Goal: Task Accomplishment & Management: Manage account settings

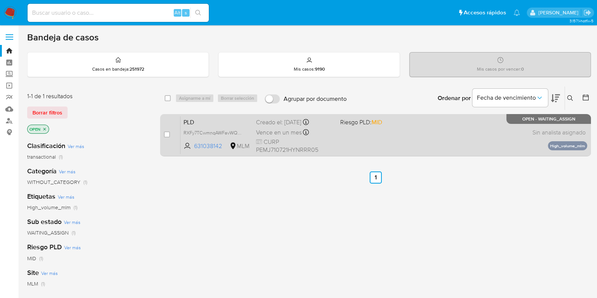
drag, startPoint x: 166, startPoint y: 134, endPoint x: 176, endPoint y: 126, distance: 13.1
click at [166, 134] on input "checkbox" at bounding box center [167, 134] width 6 height 6
checkbox input "true"
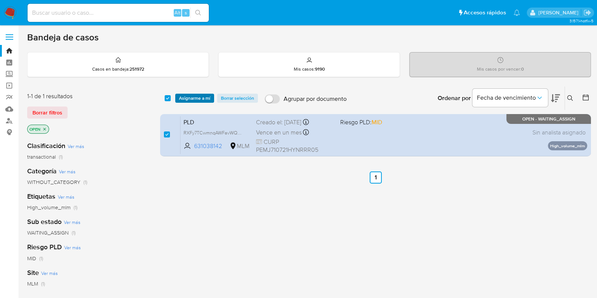
click at [190, 100] on span "Asignarme a mí" at bounding box center [194, 98] width 31 height 8
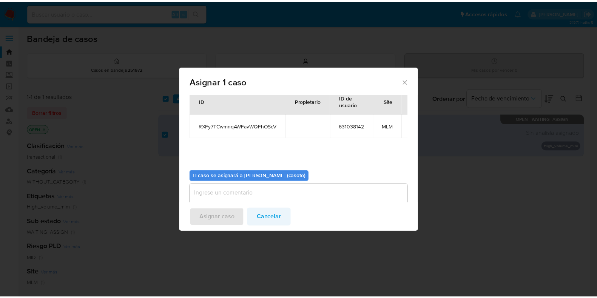
scroll to position [39, 0]
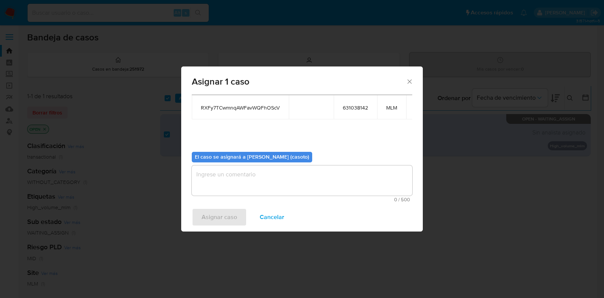
click at [260, 186] on textarea "assign-modal" at bounding box center [302, 180] width 220 height 30
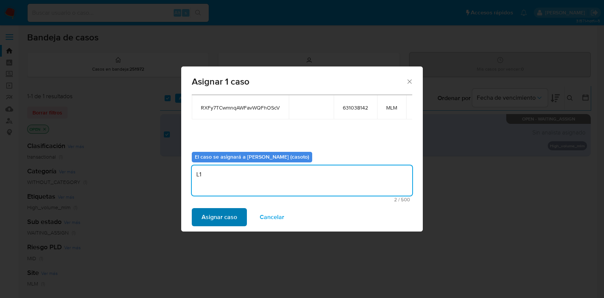
type textarea "L1"
click at [238, 212] on button "Asignar caso" at bounding box center [219, 217] width 55 height 18
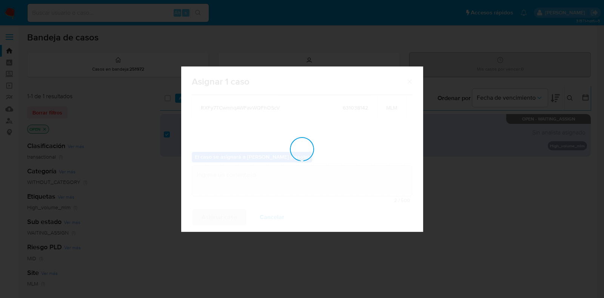
checkbox input "false"
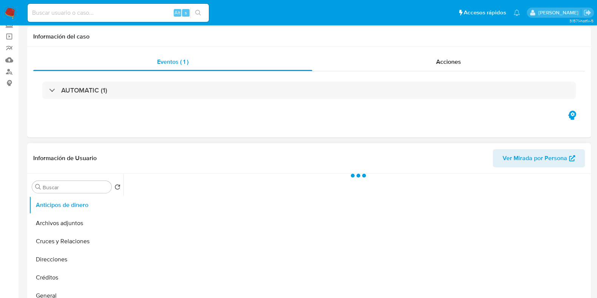
scroll to position [142, 0]
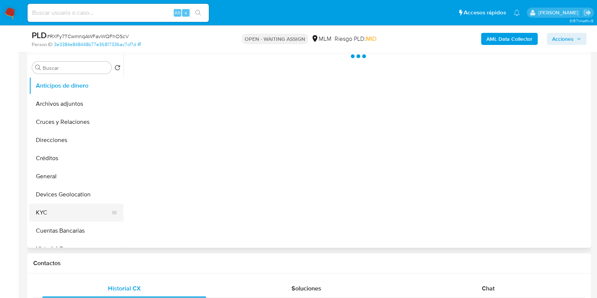
click at [62, 216] on button "KYC" at bounding box center [73, 212] width 88 height 18
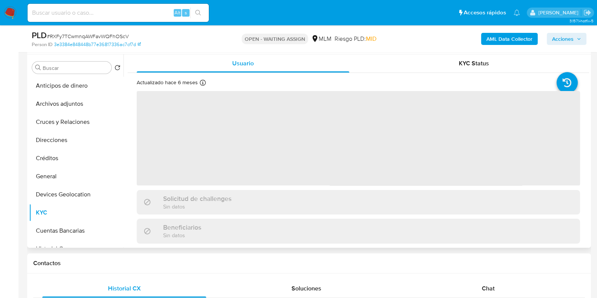
select select "10"
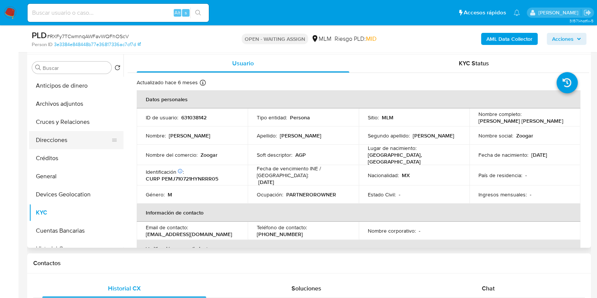
click at [96, 143] on button "Direcciones" at bounding box center [73, 140] width 88 height 18
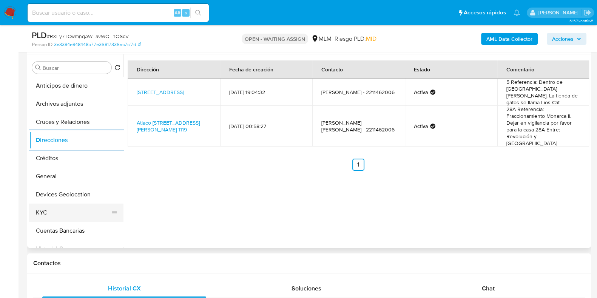
click at [75, 209] on button "KYC" at bounding box center [73, 212] width 88 height 18
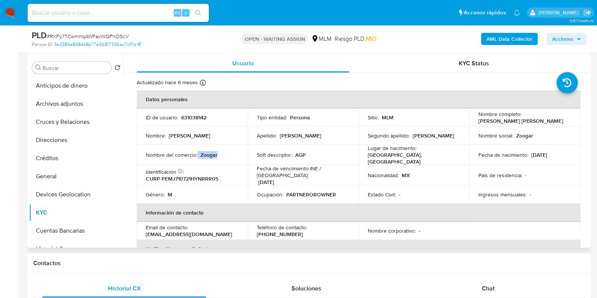
drag, startPoint x: 218, startPoint y: 153, endPoint x: 197, endPoint y: 153, distance: 20.8
click at [197, 153] on div "Nombre del comercio : Zoogar" at bounding box center [192, 154] width 93 height 7
copy div "Zoogar"
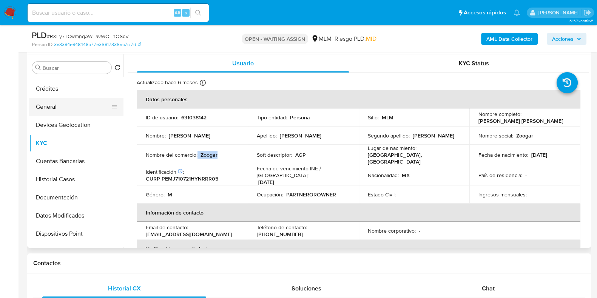
scroll to position [94, 0]
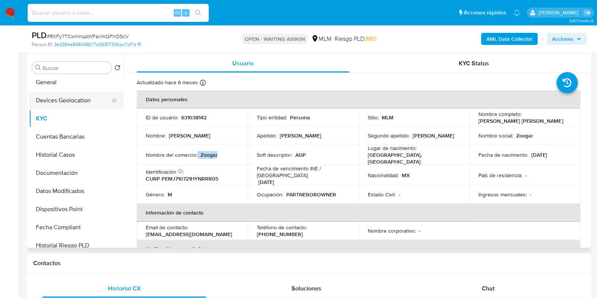
click at [72, 104] on button "Devices Geolocation" at bounding box center [73, 100] width 88 height 18
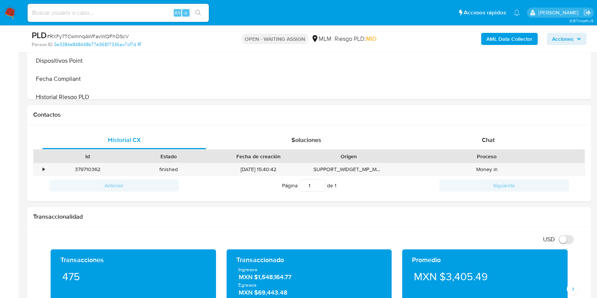
scroll to position [425, 0]
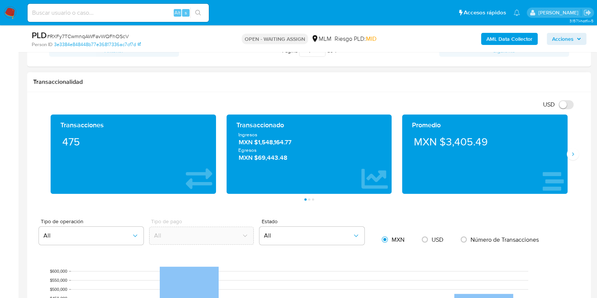
click at [571, 160] on div "Promedio MXN $3,405.49" at bounding box center [485, 153] width 176 height 79
drag, startPoint x: 570, startPoint y: 152, endPoint x: 403, endPoint y: 162, distance: 167.2
click at [568, 153] on button "Siguiente" at bounding box center [573, 154] width 12 height 12
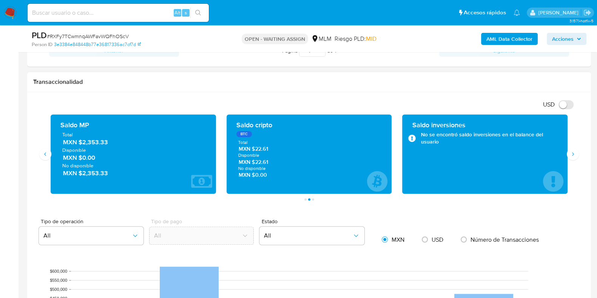
click at [94, 142] on span "MXN $2,353.33" at bounding box center [133, 142] width 141 height 9
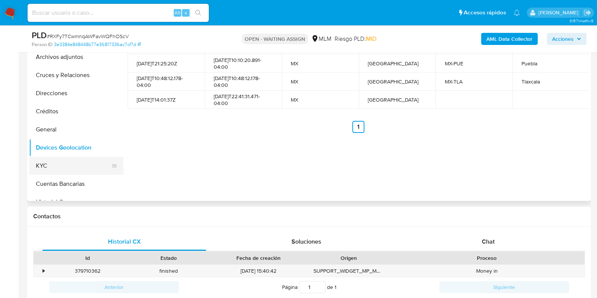
scroll to position [94, 0]
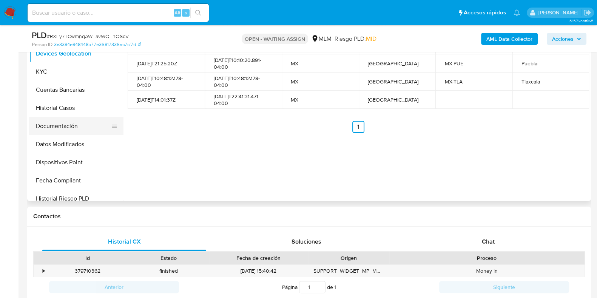
click at [64, 127] on button "Documentación" at bounding box center [73, 126] width 88 height 18
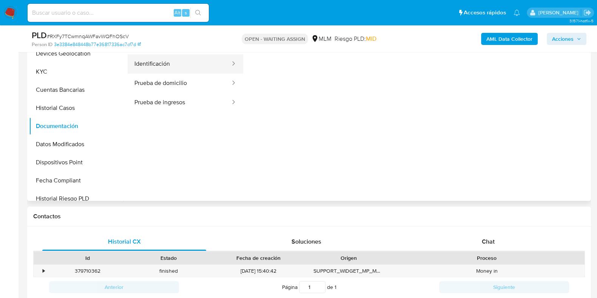
click at [162, 68] on button "Identificación" at bounding box center [179, 63] width 103 height 19
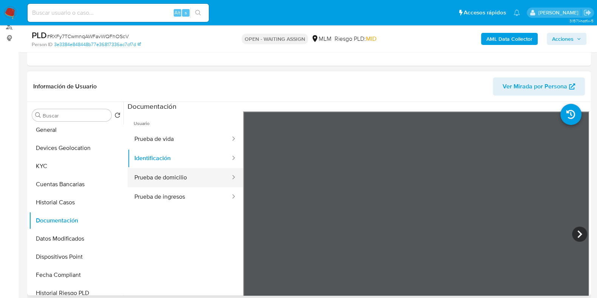
click at [180, 180] on button "Prueba de domicilio" at bounding box center [179, 177] width 103 height 19
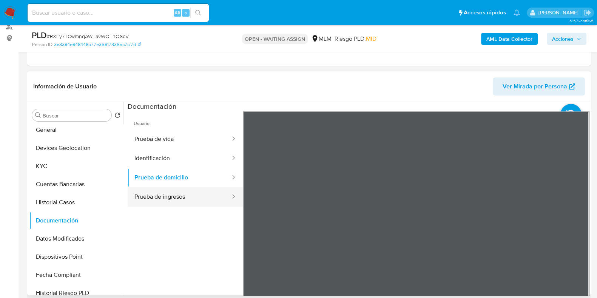
click at [185, 187] on button "Prueba de ingresos" at bounding box center [179, 196] width 103 height 19
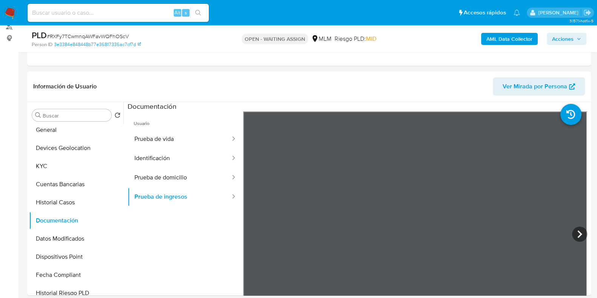
scroll to position [142, 0]
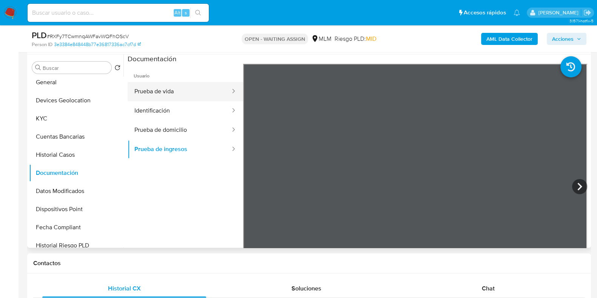
click at [169, 94] on button "Prueba de vida" at bounding box center [179, 91] width 103 height 19
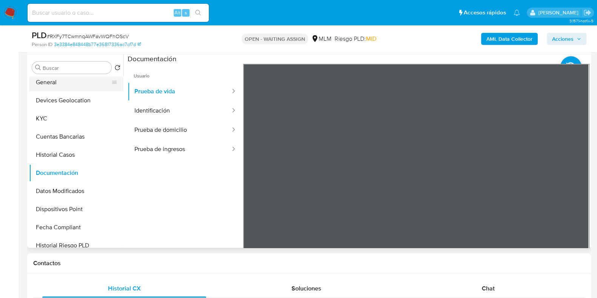
click at [57, 85] on button "General" at bounding box center [73, 82] width 88 height 18
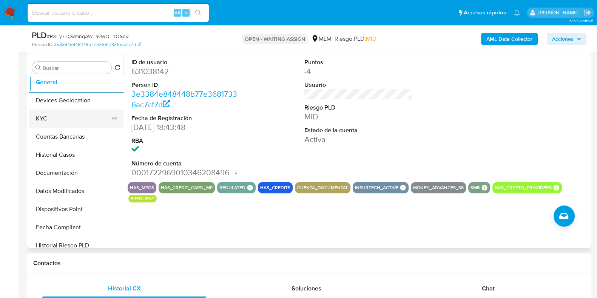
click at [52, 112] on button "KYC" at bounding box center [73, 118] width 88 height 18
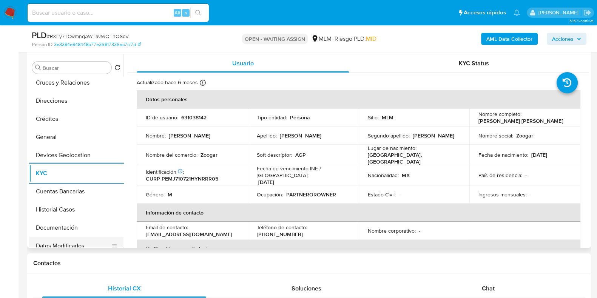
scroll to position [36, 0]
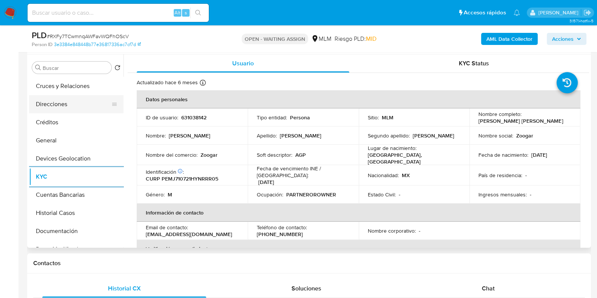
drag, startPoint x: 55, startPoint y: 106, endPoint x: 61, endPoint y: 109, distance: 6.8
click at [55, 106] on button "Direcciones" at bounding box center [73, 104] width 88 height 18
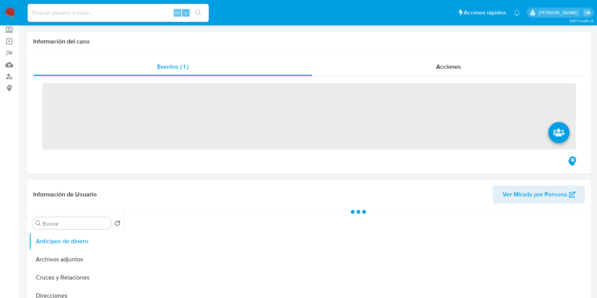
scroll to position [94, 0]
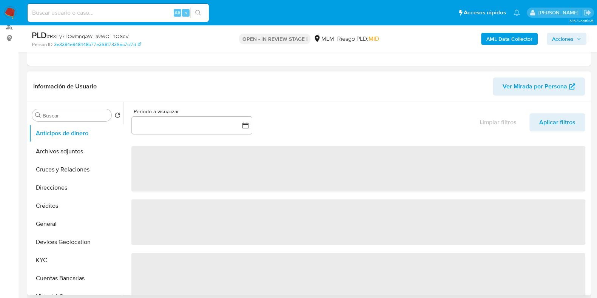
select select "10"
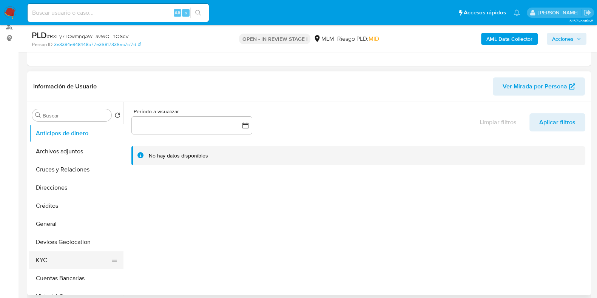
click at [43, 258] on button "KYC" at bounding box center [73, 260] width 88 height 18
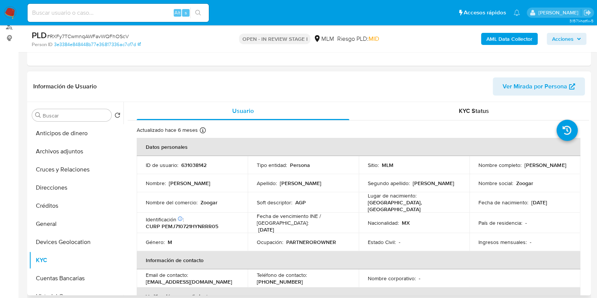
drag, startPoint x: 526, startPoint y: 171, endPoint x: 472, endPoint y: 169, distance: 54.4
click at [472, 169] on td "Nombre completo : Jorge Perez Miranda" at bounding box center [524, 165] width 111 height 18
copy p "Jorge Perez Miranda"
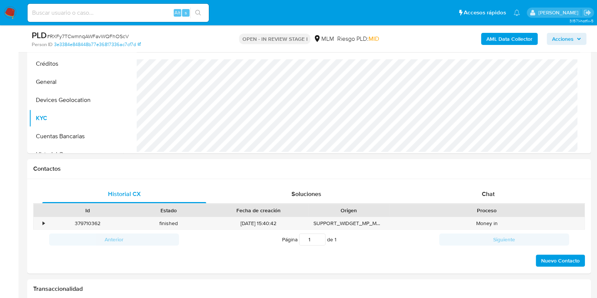
scroll to position [188, 0]
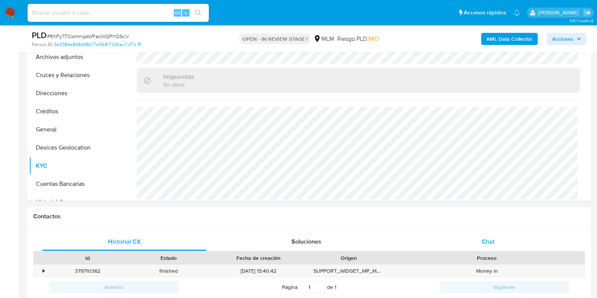
click at [502, 242] on div "Chat" at bounding box center [488, 242] width 164 height 18
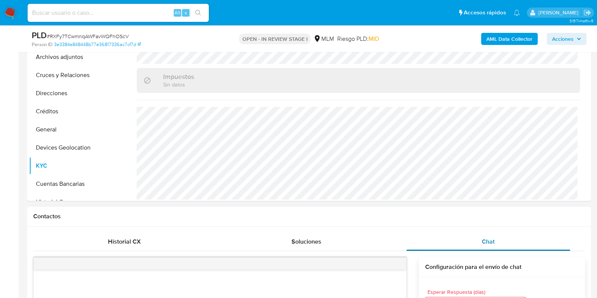
scroll to position [377, 0]
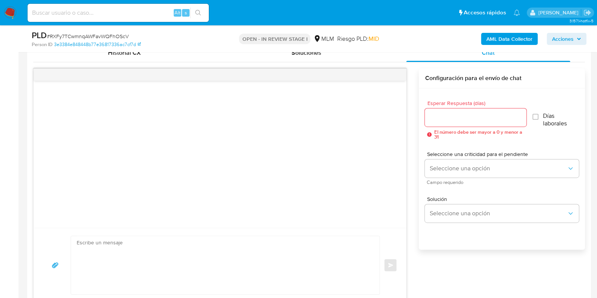
click at [487, 117] on input "Esperar Respuesta (días)" at bounding box center [475, 117] width 101 height 10
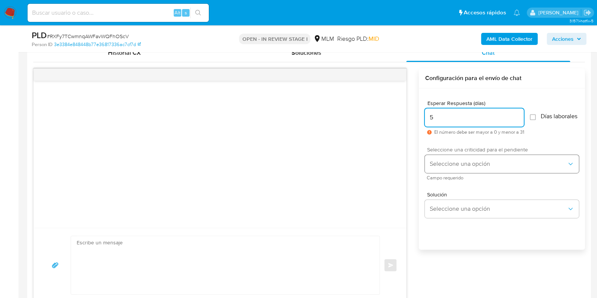
type input "5"
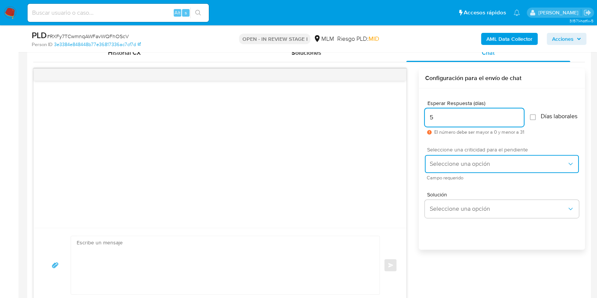
click at [452, 168] on span "Seleccione una opción" at bounding box center [497, 164] width 137 height 8
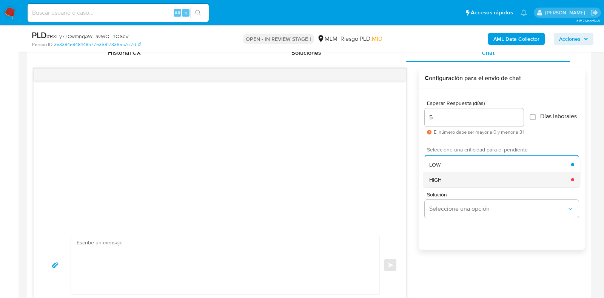
click at [441, 183] on span "HIGH" at bounding box center [435, 179] width 12 height 7
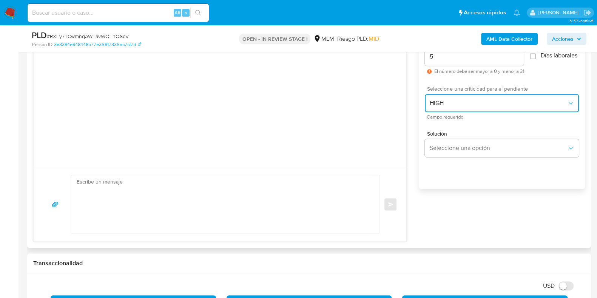
scroll to position [472, 0]
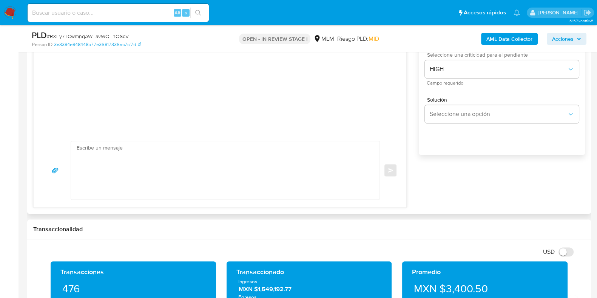
click at [205, 172] on textarea at bounding box center [223, 170] width 293 height 58
paste textarea "Apreciable cliente: Te comentamos que debemos llevar a cabo un proceso de verif…"
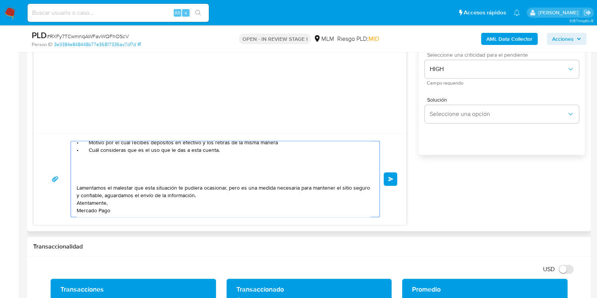
scroll to position [39, 0]
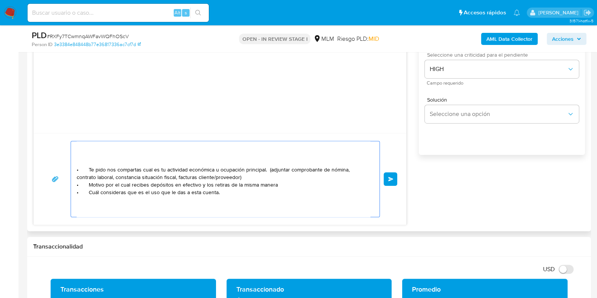
drag, startPoint x: 226, startPoint y: 194, endPoint x: 63, endPoint y: 193, distance: 163.1
click at [63, 193] on div "Apreciable cliente: Te comentamos que debemos llevar a cabo un proceso de verif…" at bounding box center [220, 179] width 354 height 76
drag, startPoint x: 276, startPoint y: 186, endPoint x: 73, endPoint y: 182, distance: 203.1
click at [73, 182] on div "Apreciable cliente: Te comentamos que debemos llevar a cabo un proceso de verif…" at bounding box center [223, 178] width 305 height 75
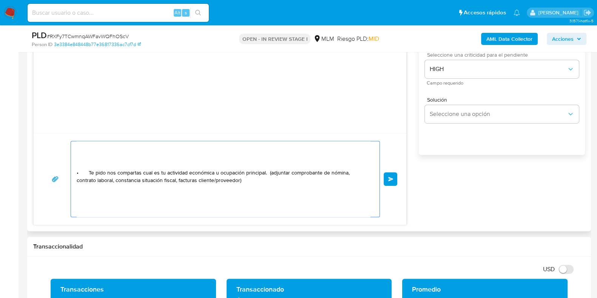
scroll to position [47, 0]
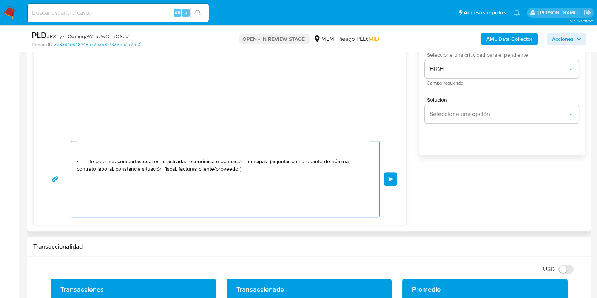
click at [251, 171] on textarea "Apreciable cliente: Te comentamos que debemos llevar a cabo un proceso de verif…" at bounding box center [223, 178] width 293 height 75
drag, startPoint x: 104, startPoint y: 161, endPoint x: 86, endPoint y: 179, distance: 25.6
click at [75, 165] on div "Apreciable cliente: Te comentamos que debemos llevar a cabo un proceso de verif…" at bounding box center [223, 178] width 305 height 75
drag, startPoint x: 82, startPoint y: 160, endPoint x: 94, endPoint y: 163, distance: 12.7
click at [83, 160] on textarea "Apreciable cliente: Te comentamos que debemos llevar a cabo un proceso de verif…" at bounding box center [223, 178] width 293 height 75
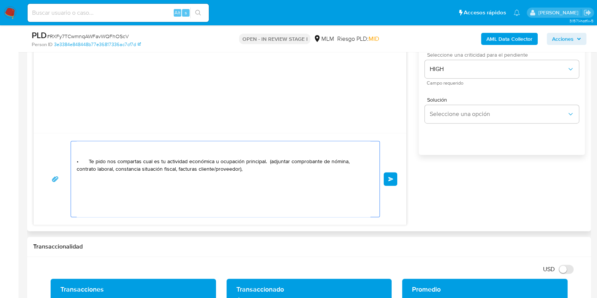
drag, startPoint x: 97, startPoint y: 161, endPoint x: 87, endPoint y: 186, distance: 27.3
click at [77, 162] on textarea "Apreciable cliente: Te comentamos que debemos llevar a cabo un proceso de verif…" at bounding box center [223, 178] width 293 height 75
click at [83, 179] on textarea "Apreciable cliente: Te comentamos que debemos llevar a cabo un proceso de verif…" at bounding box center [223, 178] width 293 height 75
paste textarea "• Te p"
drag, startPoint x: 106, startPoint y: 162, endPoint x: 77, endPoint y: 161, distance: 29.5
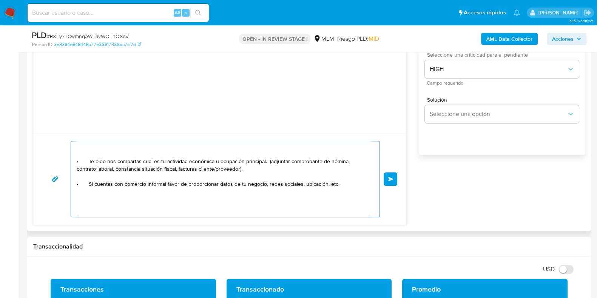
click at [77, 161] on textarea "Apreciable cliente: Te comentamos que debemos llevar a cabo un proceso de verif…" at bounding box center [223, 178] width 293 height 75
click at [80, 175] on textarea "Apreciable cliente: Te comentamos que debemos llevar a cabo un proceso de verif…" at bounding box center [223, 178] width 293 height 75
paste textarea "• Te pido"
paste textarea "MAGDA MIRIELLE Cortes Bustos"
type textarea "Apreciable cliente: Te comentamos que debemos llevar a cabo un proceso de verif…"
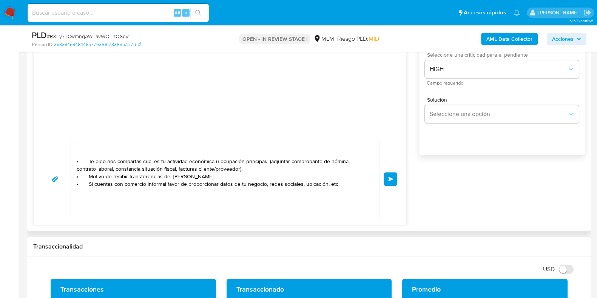
click at [390, 182] on button "Enviar" at bounding box center [391, 179] width 14 height 14
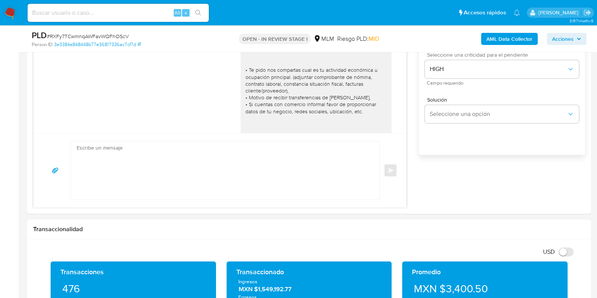
scroll to position [74, 0]
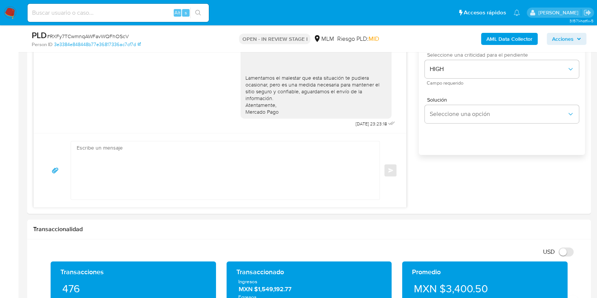
click at [109, 35] on span "# RXFy7TCwmnqAWFavWQFhOScV" at bounding box center [88, 36] width 82 height 8
copy span "RXFy7TCwmnqAWFavWQFhOScV"
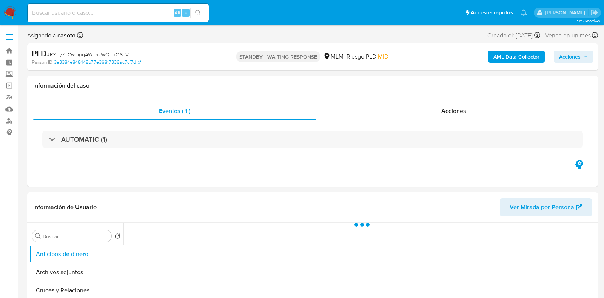
select select "10"
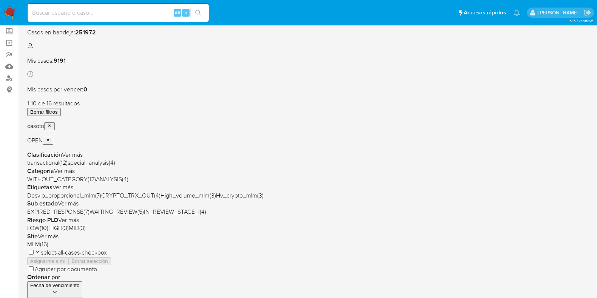
scroll to position [94, 0]
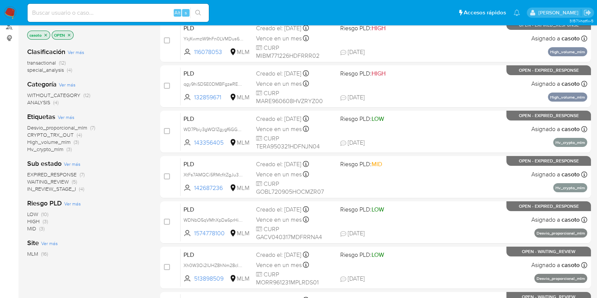
click at [75, 126] on span "Desvio_proporcional_mlm" at bounding box center [57, 128] width 60 height 8
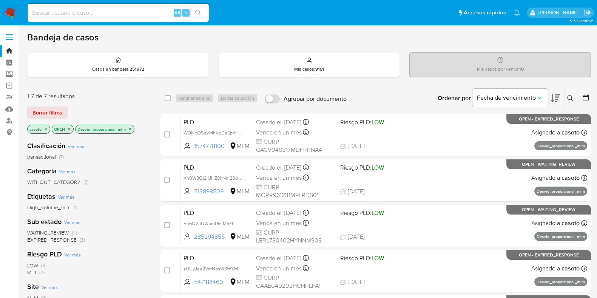
click at [570, 99] on icon at bounding box center [570, 98] width 6 height 6
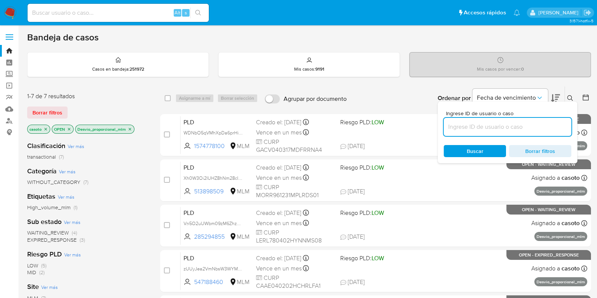
click at [514, 122] on input at bounding box center [508, 127] width 128 height 10
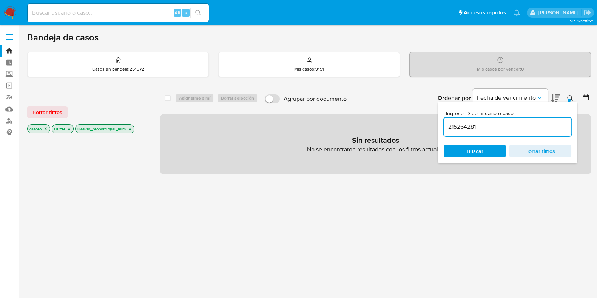
click at [569, 96] on icon at bounding box center [570, 98] width 6 height 6
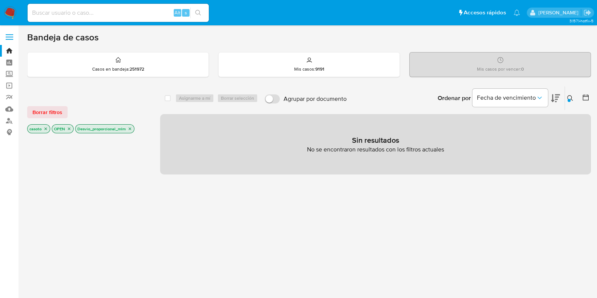
click at [129, 127] on icon "close-filter" at bounding box center [130, 128] width 5 height 5
click at [68, 128] on icon "close-filter" at bounding box center [69, 128] width 5 height 5
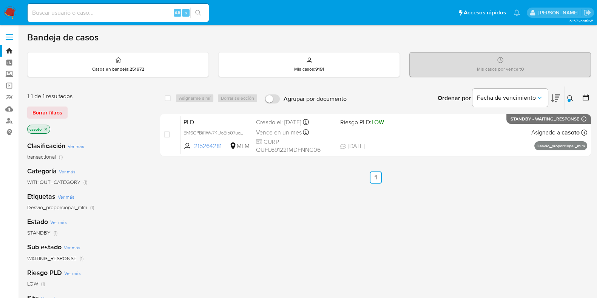
click at [574, 96] on button at bounding box center [571, 98] width 12 height 9
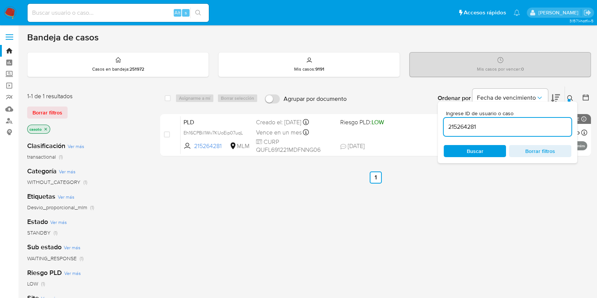
click at [478, 125] on input "215264281" at bounding box center [508, 127] width 128 height 10
type input "323236657"
click at [567, 97] on icon at bounding box center [570, 98] width 6 height 6
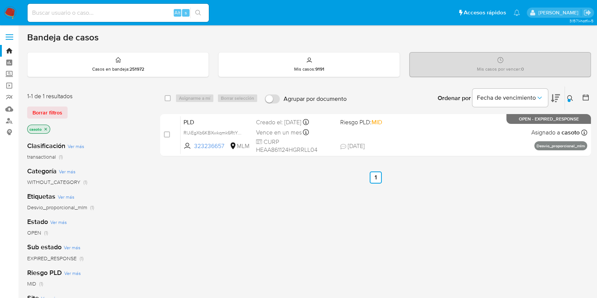
click at [567, 100] on icon at bounding box center [570, 98] width 6 height 6
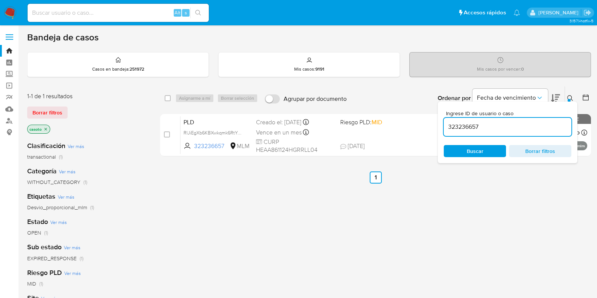
click at [487, 129] on input "323236657" at bounding box center [508, 127] width 128 height 10
click at [568, 99] on div at bounding box center [568, 100] width 3 height 3
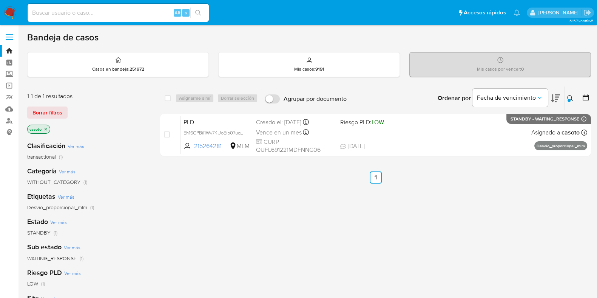
click at [572, 98] on icon at bounding box center [570, 98] width 6 height 6
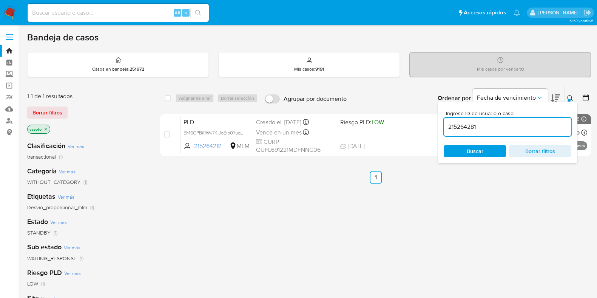
click at [481, 129] on input "215264281" at bounding box center [508, 127] width 128 height 10
type input "323236657"
click at [570, 102] on div "Ingrese ID de usuario o caso 323236657 Buscar Borrar filtros" at bounding box center [508, 133] width 140 height 62
click at [566, 95] on button at bounding box center [571, 98] width 12 height 9
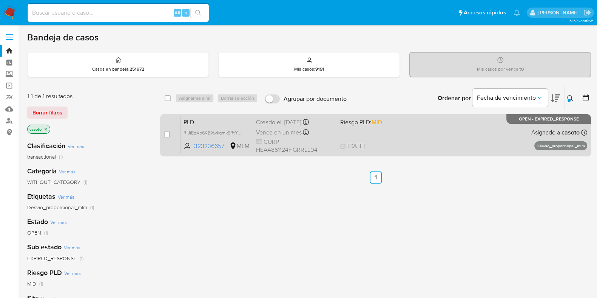
click at [472, 143] on span "29/08/2025 29/08/2025 14:12" at bounding box center [421, 146] width 162 height 8
click at [163, 134] on div "case-item-checkbox No es posible asignar el caso PLD RlJiEgXb6KBXwkqmk6RtYGja 3…" at bounding box center [375, 135] width 431 height 42
click at [167, 134] on input "checkbox" at bounding box center [167, 134] width 6 height 6
checkbox input "true"
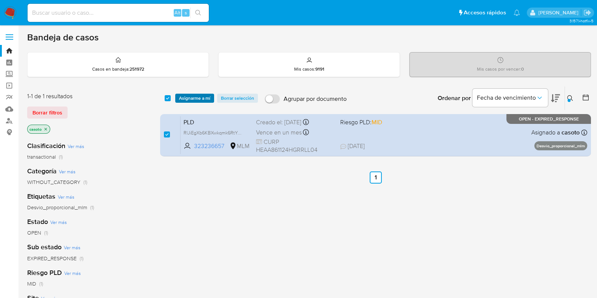
click at [187, 100] on span "Asignarme a mí" at bounding box center [194, 98] width 31 height 8
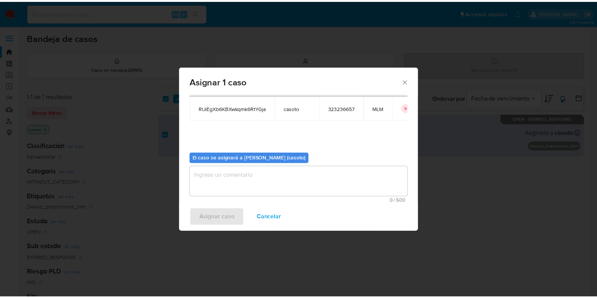
scroll to position [39, 0]
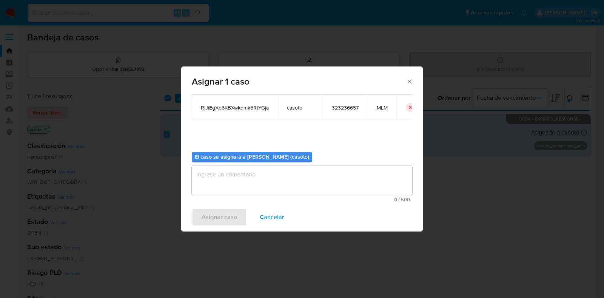
click at [254, 194] on textarea "assign-modal" at bounding box center [302, 180] width 220 height 30
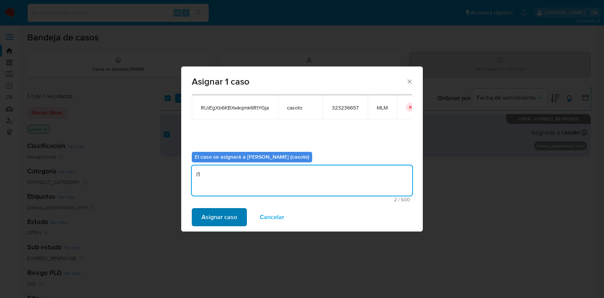
type textarea "l1"
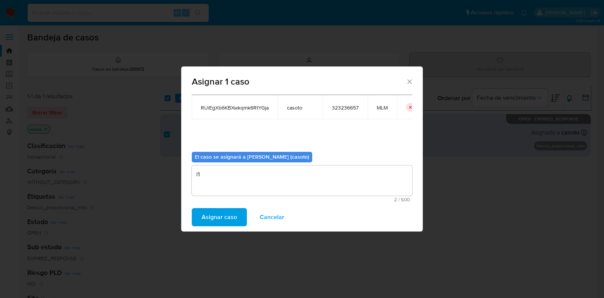
click at [236, 209] on button "Asignar caso" at bounding box center [219, 217] width 55 height 18
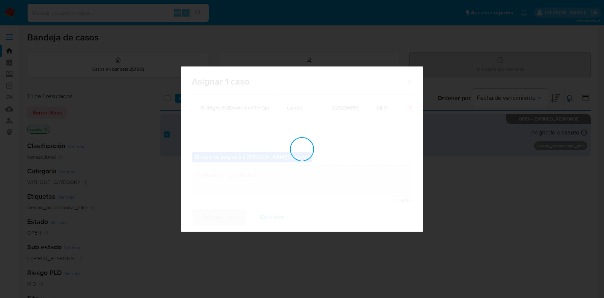
checkbox input "false"
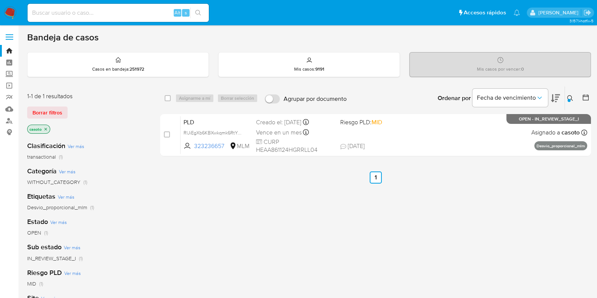
click at [568, 96] on icon at bounding box center [570, 98] width 6 height 6
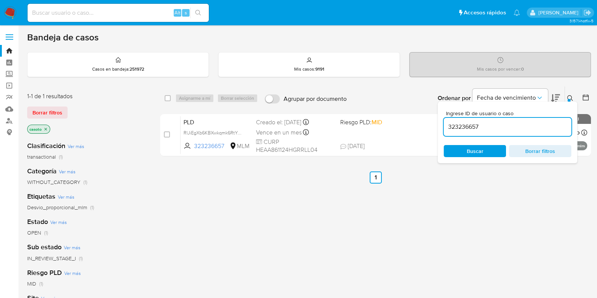
click at [496, 127] on input "323236657" at bounding box center [508, 127] width 128 height 10
click at [569, 97] on icon at bounding box center [570, 98] width 6 height 6
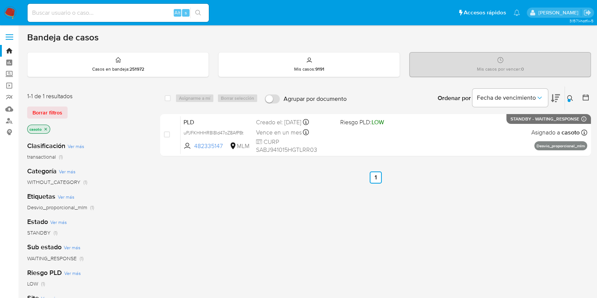
click at [568, 96] on icon at bounding box center [570, 98] width 6 height 6
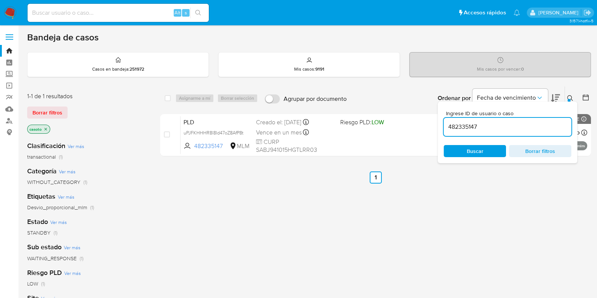
click at [488, 125] on input "482335147" at bounding box center [508, 127] width 128 height 10
type input "513898509"
click at [568, 97] on icon at bounding box center [570, 98] width 6 height 6
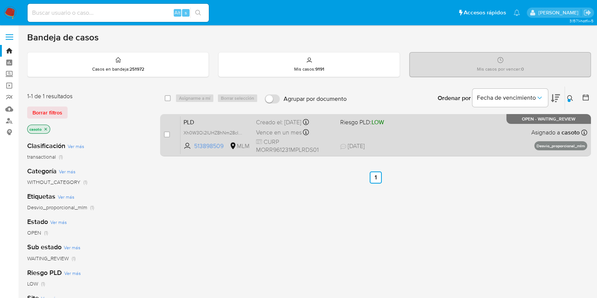
click at [489, 126] on div "PLD Xh0W3Oi2IUHZ8hNm28cIM2nW 513898509 MLM Riesgo PLD: LOW Creado el: 12/08/202…" at bounding box center [383, 135] width 407 height 38
click at [169, 135] on div "case-item-checkbox No es posible asignar el caso" at bounding box center [172, 135] width 17 height 38
click at [168, 135] on input "checkbox" at bounding box center [167, 134] width 6 height 6
checkbox input "true"
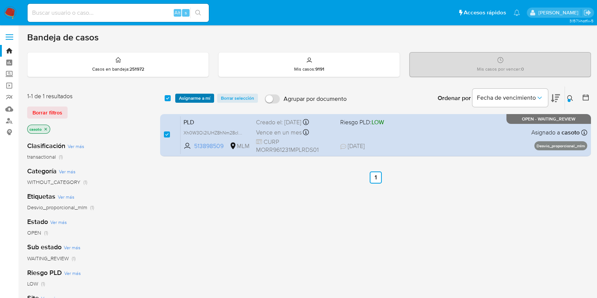
click at [191, 101] on span "Asignarme a mí" at bounding box center [194, 98] width 31 height 8
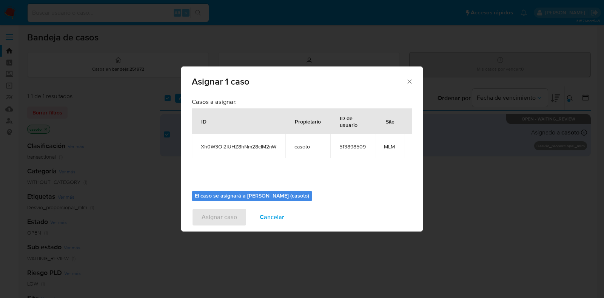
click at [524, 201] on div "Asignar 1 caso Casos a asignar: ID Propietario ID de usuario Site Xh0W3Oi2IUHZ8…" at bounding box center [302, 149] width 604 height 298
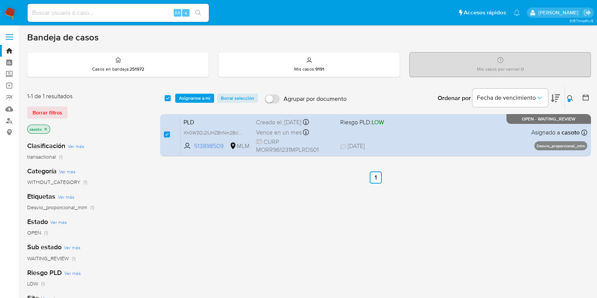
click at [193, 103] on div "select-all-cases-checkbox Asignarme a mí Borrar selección Agrupar por documento…" at bounding box center [375, 97] width 431 height 23
click at [194, 101] on span "Asignarme a mí" at bounding box center [194, 98] width 31 height 8
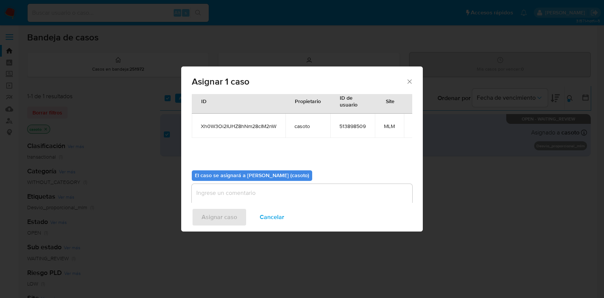
scroll to position [39, 0]
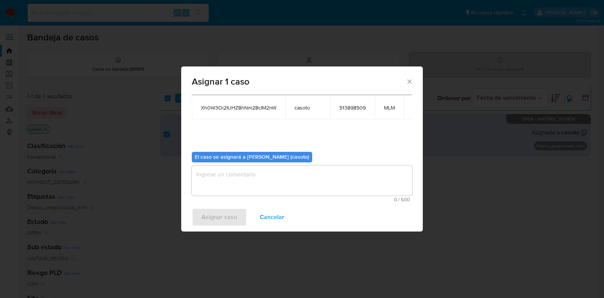
click at [274, 188] on textarea "assign-modal" at bounding box center [302, 180] width 220 height 30
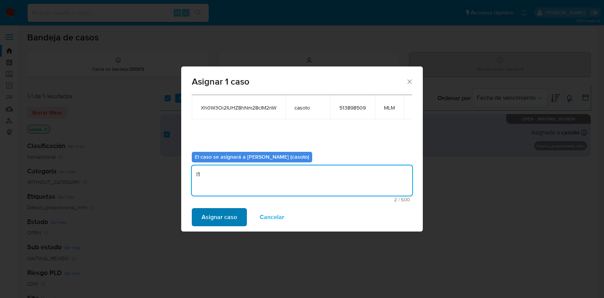
type textarea "l1"
click at [228, 217] on span "Asignar caso" at bounding box center [219, 217] width 35 height 17
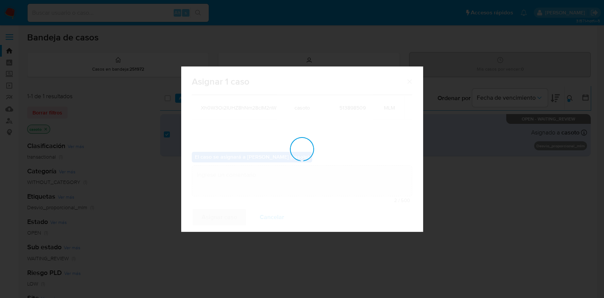
checkbox input "false"
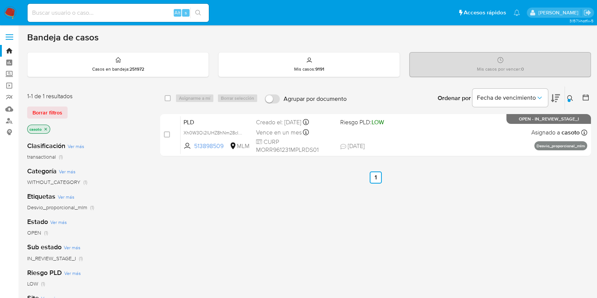
click at [569, 96] on icon at bounding box center [570, 98] width 6 height 6
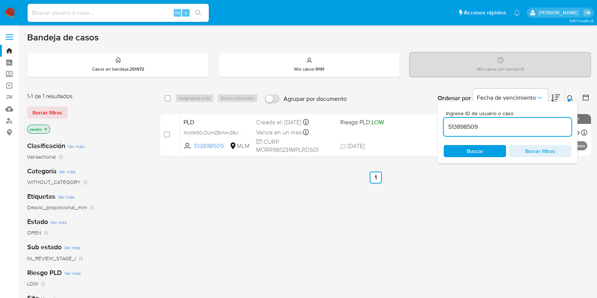
click at [491, 126] on input "513898509" at bounding box center [508, 127] width 128 height 10
type input "547188460"
click at [574, 98] on button at bounding box center [571, 98] width 12 height 9
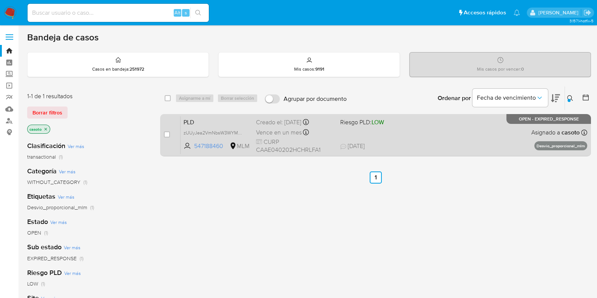
click at [479, 133] on div "PLD zUUyJea2VmNbsW3WYMgylesE 547188460 MLM Riesgo PLD: LOW Creado el: 12/08/202…" at bounding box center [383, 135] width 407 height 38
drag, startPoint x: 166, startPoint y: 134, endPoint x: 179, endPoint y: 118, distance: 20.2
click at [166, 134] on input "checkbox" at bounding box center [167, 134] width 6 height 6
checkbox input "true"
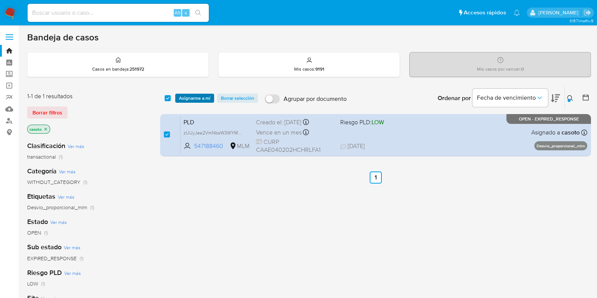
click at [190, 94] on span "Asignarme a mí" at bounding box center [194, 98] width 31 height 8
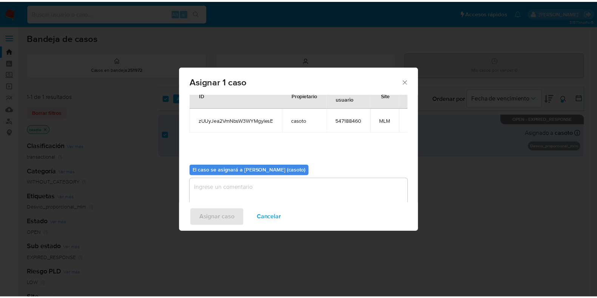
scroll to position [39, 0]
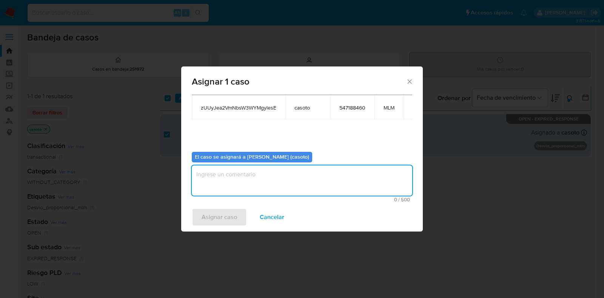
click at [229, 176] on textarea "assign-modal" at bounding box center [302, 180] width 220 height 30
type textarea "L1"
click at [214, 222] on span "Asignar caso" at bounding box center [219, 217] width 35 height 17
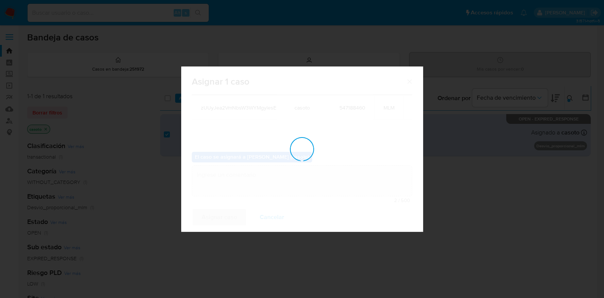
checkbox input "false"
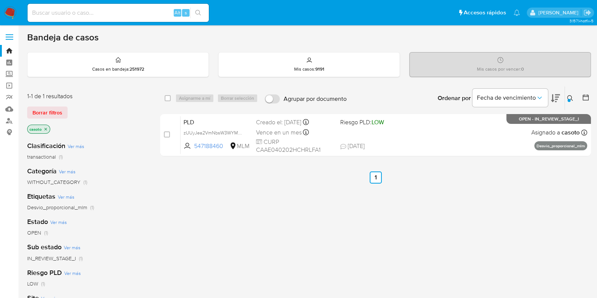
click at [570, 99] on icon at bounding box center [570, 98] width 6 height 6
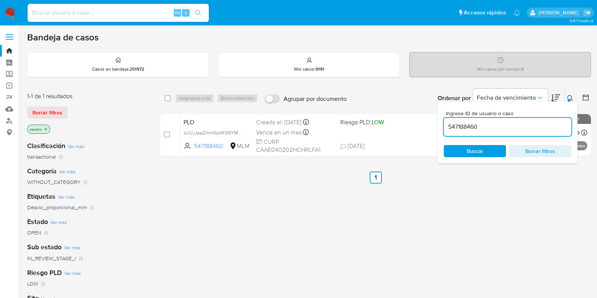
click at [466, 129] on input "547188460" at bounding box center [508, 127] width 128 height 10
type input "132859671"
click at [568, 98] on icon at bounding box center [570, 98] width 6 height 6
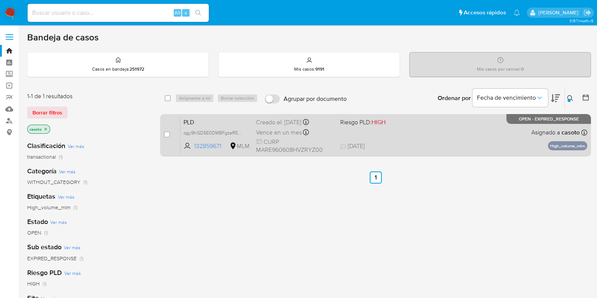
click at [449, 134] on div "PLD qgy9hiSD5E0DMBFgzeREhWR4 132859671 MLM Riesgo PLD: HIGH Creado el: 12/08/20…" at bounding box center [383, 135] width 407 height 38
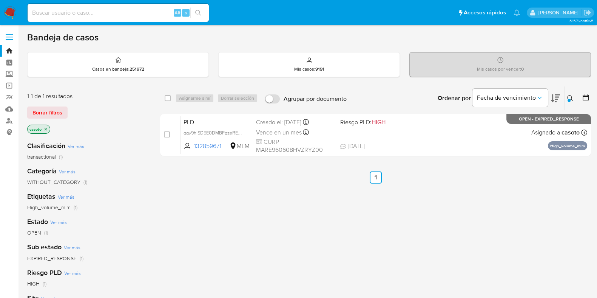
click at [569, 95] on icon at bounding box center [570, 98] width 6 height 6
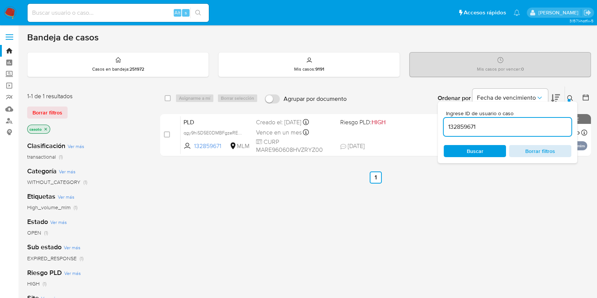
click at [529, 153] on span "Borrar filtros" at bounding box center [540, 151] width 52 height 11
click at [9, 54] on link "Bandeja" at bounding box center [45, 51] width 90 height 12
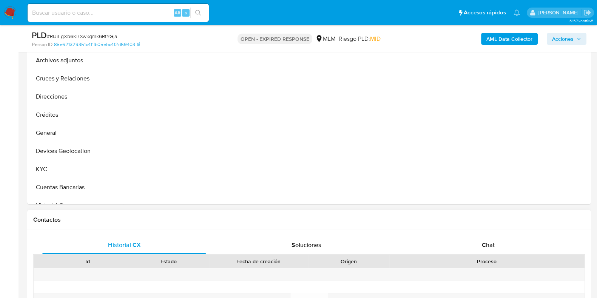
scroll to position [236, 0]
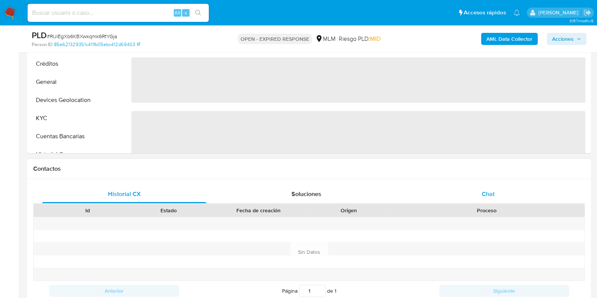
click at [486, 196] on span "Chat" at bounding box center [488, 194] width 13 height 9
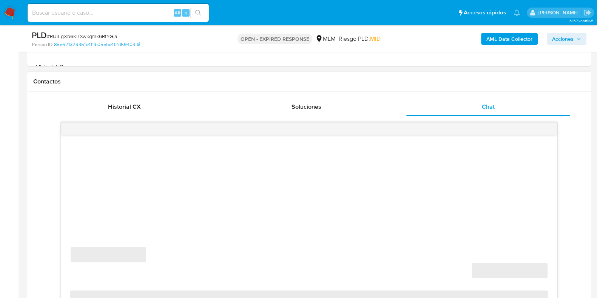
select select "10"
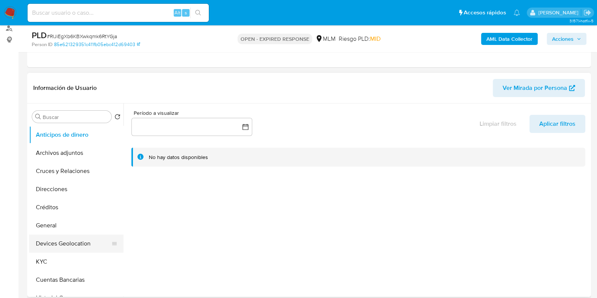
scroll to position [142, 0]
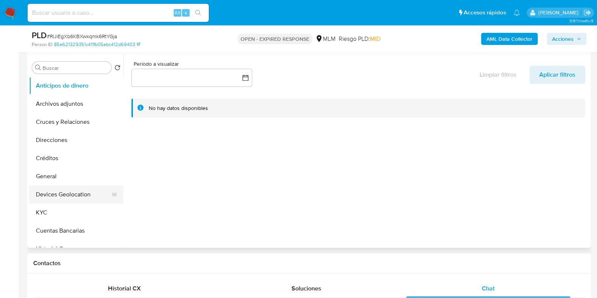
click at [68, 198] on button "Devices Geolocation" at bounding box center [73, 194] width 88 height 18
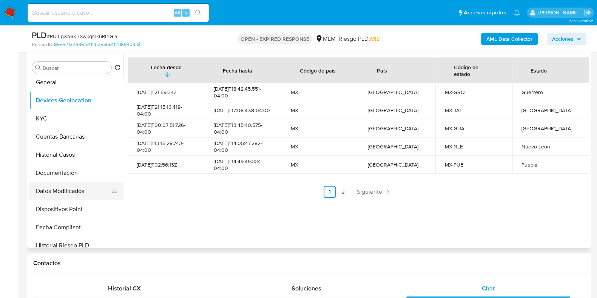
scroll to position [47, 0]
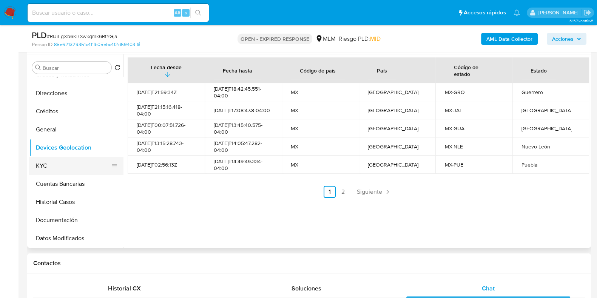
click at [53, 159] on button "KYC" at bounding box center [73, 166] width 88 height 18
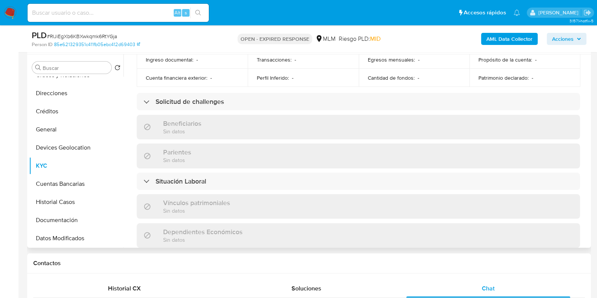
scroll to position [283, 0]
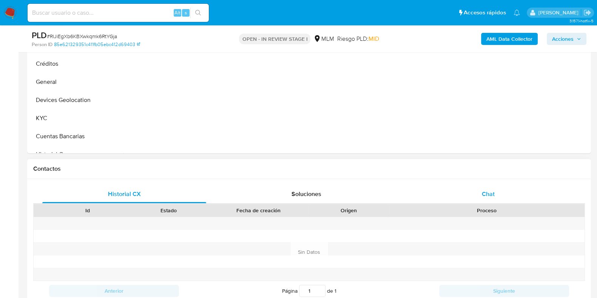
click at [490, 194] on span "Chat" at bounding box center [488, 194] width 13 height 9
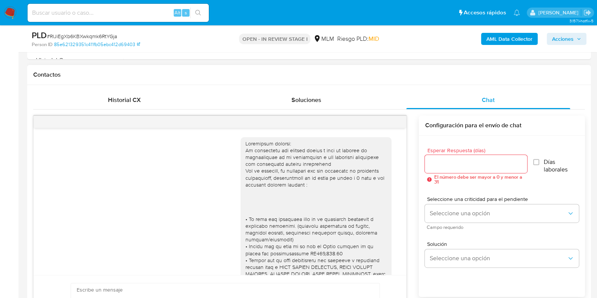
scroll to position [215, 0]
select select "10"
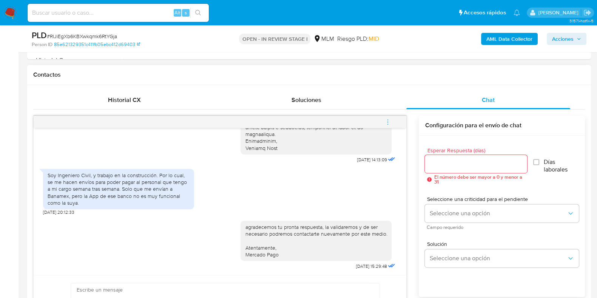
click at [387, 124] on icon "menu-action" at bounding box center [387, 122] width 7 height 7
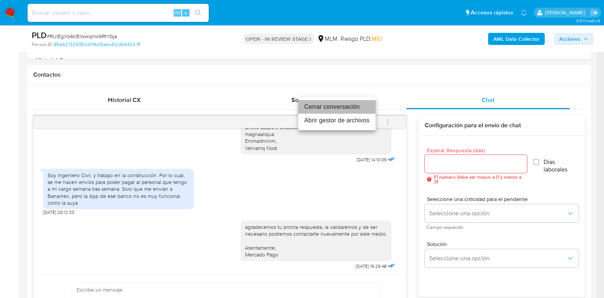
click at [314, 108] on li "Cerrar conversación" at bounding box center [336, 107] width 77 height 14
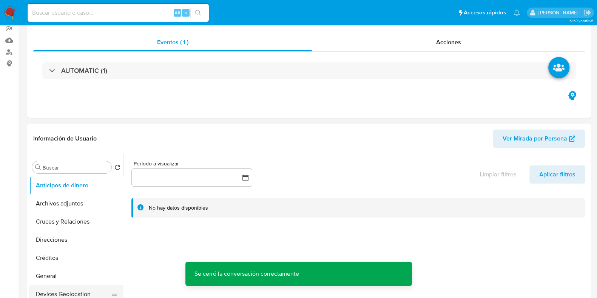
scroll to position [0, 0]
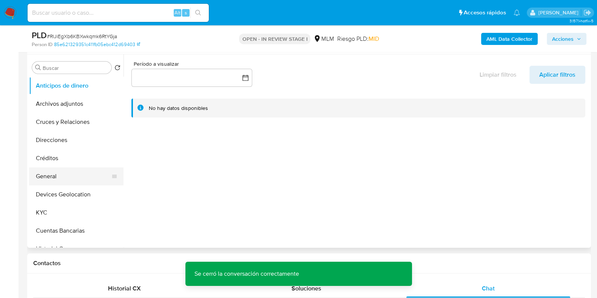
click at [57, 176] on button "General" at bounding box center [73, 176] width 88 height 18
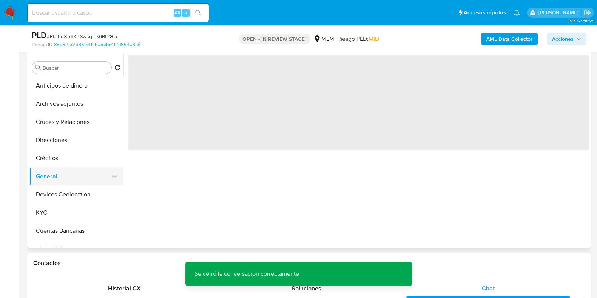
scroll to position [47, 0]
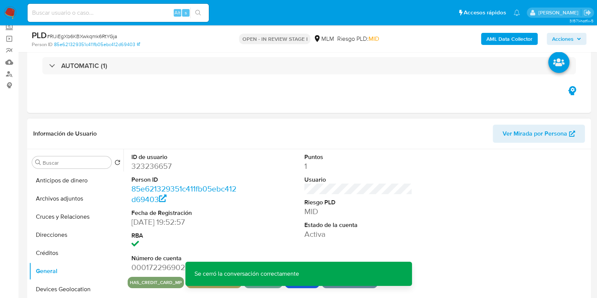
click at [146, 169] on dd "323236657" at bounding box center [185, 166] width 108 height 11
copy dd "323236657"
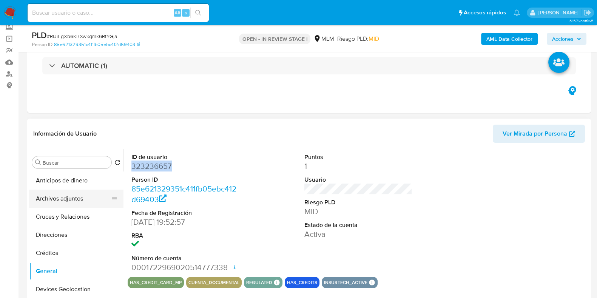
click at [61, 196] on button "Archivos adjuntos" at bounding box center [73, 199] width 88 height 18
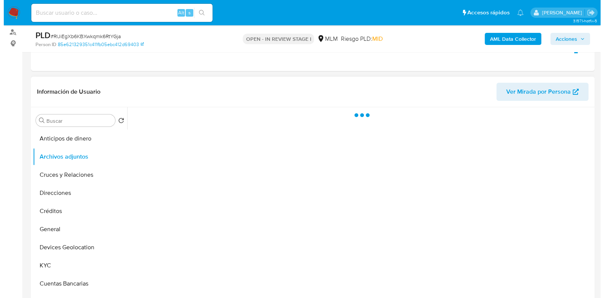
scroll to position [142, 0]
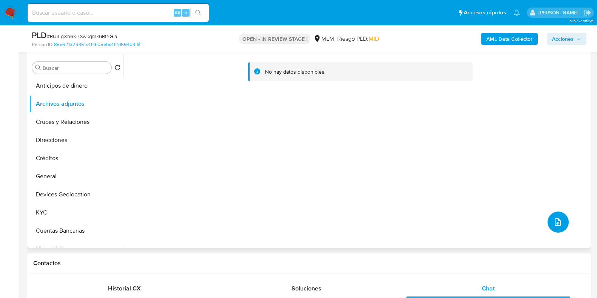
click at [552, 214] on button "upload-file" at bounding box center [557, 221] width 21 height 21
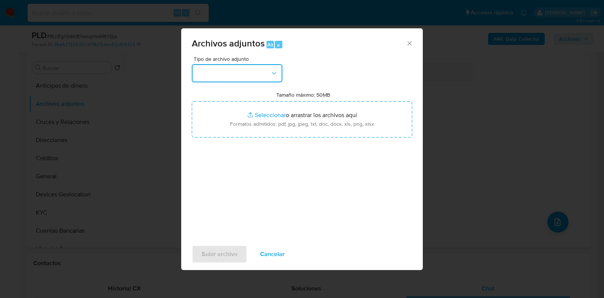
click at [253, 79] on button "button" at bounding box center [237, 73] width 91 height 18
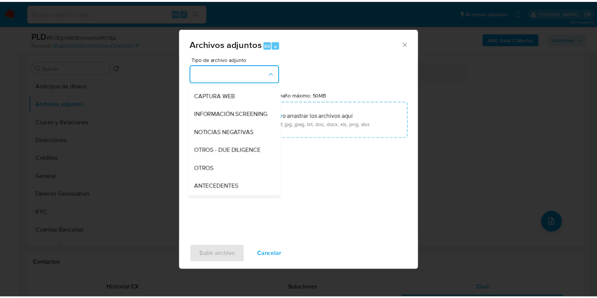
scroll to position [94, 0]
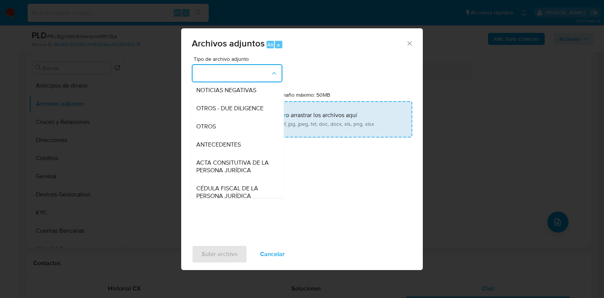
drag, startPoint x: 207, startPoint y: 139, endPoint x: 210, endPoint y: 136, distance: 4.0
click at [207, 136] on div "OTROS" at bounding box center [234, 126] width 77 height 18
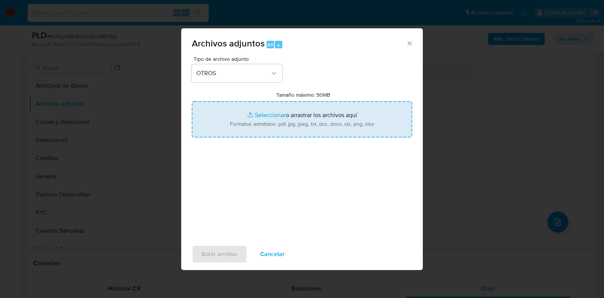
click at [257, 116] on input "Tamaño máximo: 50MB Seleccionar archivos" at bounding box center [302, 119] width 220 height 36
type input "C:\fakepath\323236657_JOSE [PERSON_NAME] ALCANTARA_AGO2025.pdf"
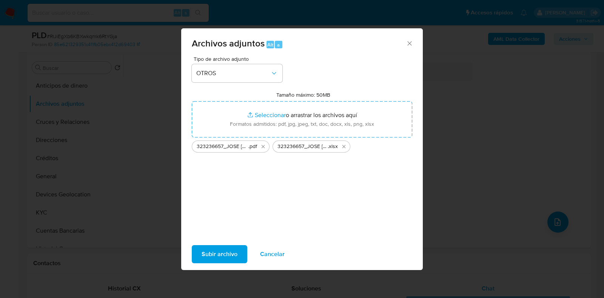
click at [217, 252] on span "Subir archivo" at bounding box center [220, 254] width 36 height 17
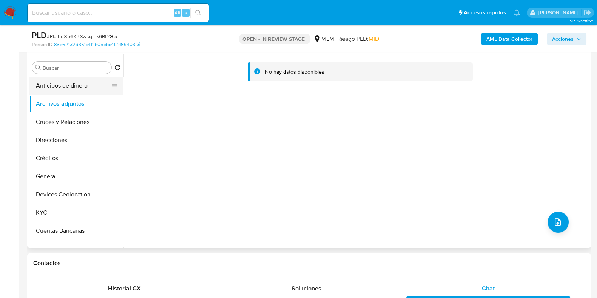
click at [69, 88] on button "Anticipos de dinero" at bounding box center [73, 86] width 88 height 18
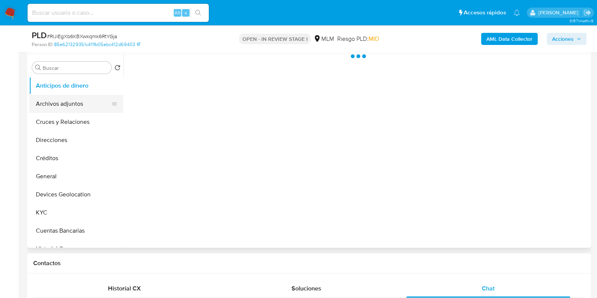
click at [63, 97] on button "Archivos adjuntos" at bounding box center [73, 104] width 88 height 18
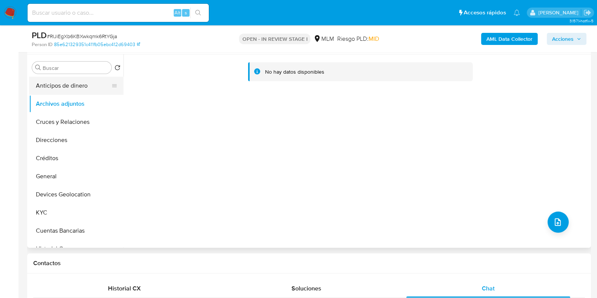
click at [76, 87] on button "Anticipos de dinero" at bounding box center [73, 86] width 88 height 18
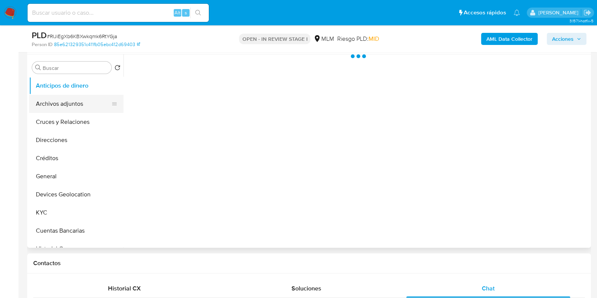
click at [68, 99] on button "Archivos adjuntos" at bounding box center [73, 104] width 88 height 18
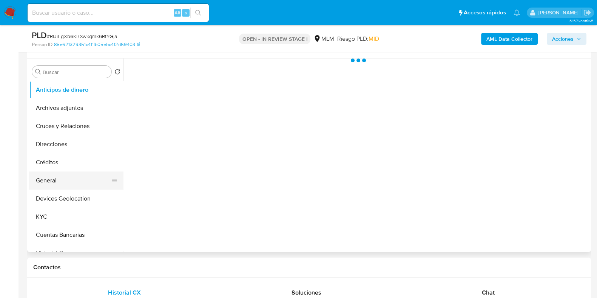
scroll to position [142, 0]
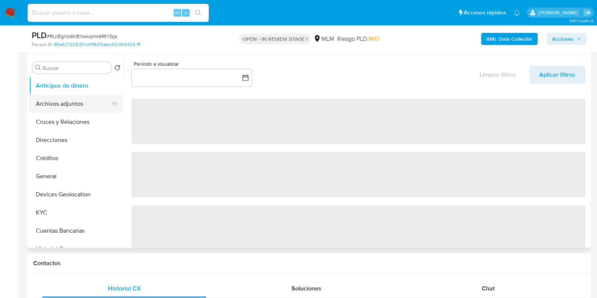
click at [59, 103] on button "Archivos adjuntos" at bounding box center [73, 104] width 88 height 18
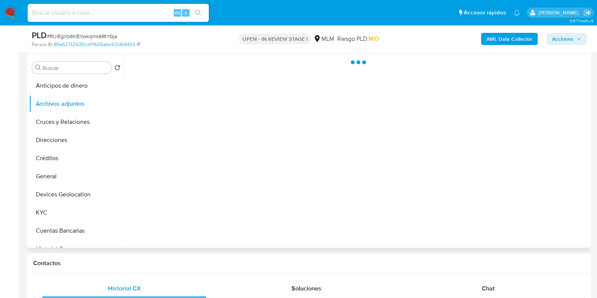
select select "10"
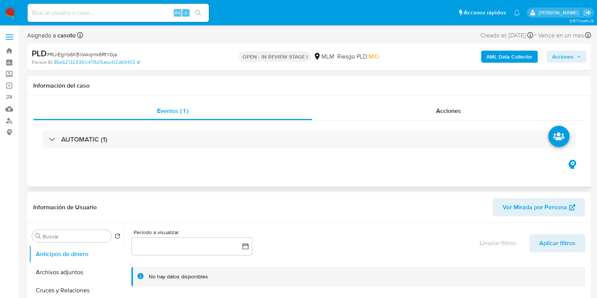
select select "10"
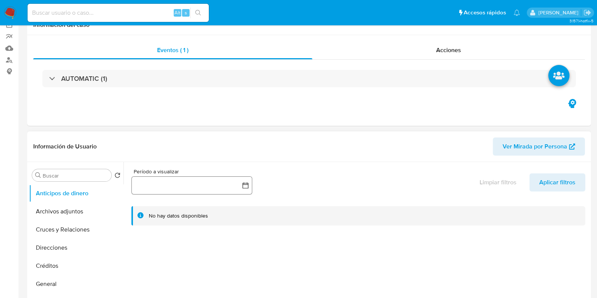
scroll to position [94, 0]
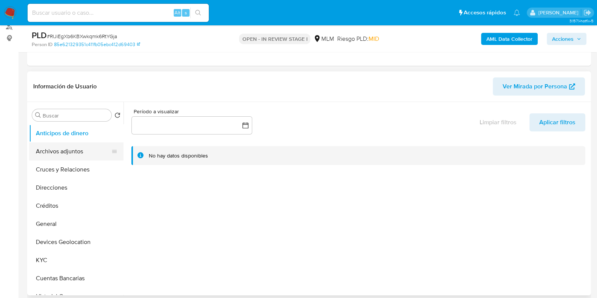
click at [40, 154] on button "Archivos adjuntos" at bounding box center [73, 151] width 88 height 18
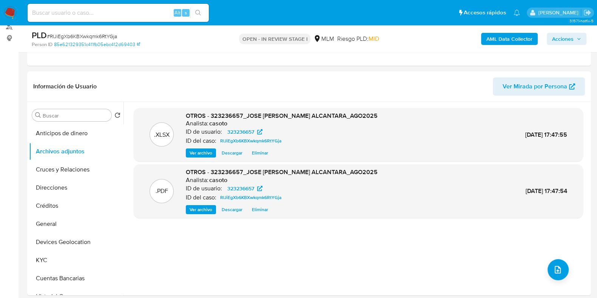
click at [568, 40] on span "Acciones" at bounding box center [563, 39] width 22 height 12
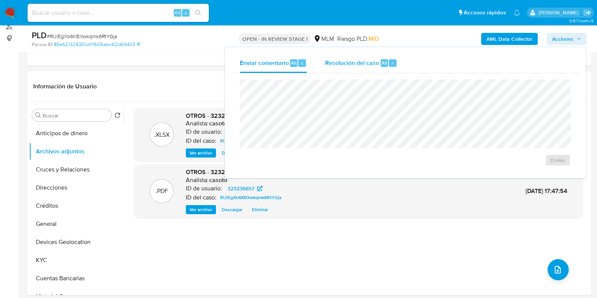
click at [391, 60] on span "r" at bounding box center [392, 62] width 2 height 7
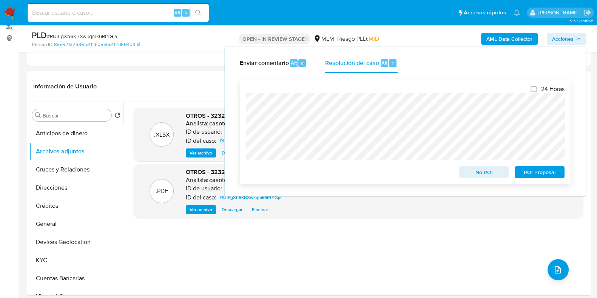
click at [466, 171] on span "No ROI" at bounding box center [483, 172] width 39 height 11
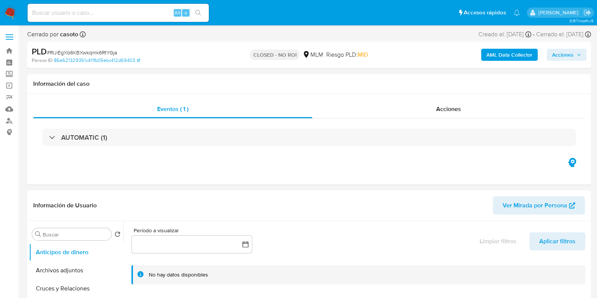
select select "10"
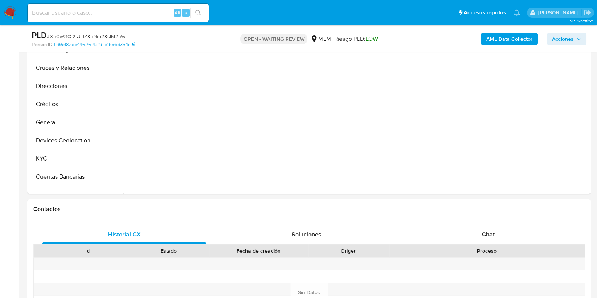
scroll to position [283, 0]
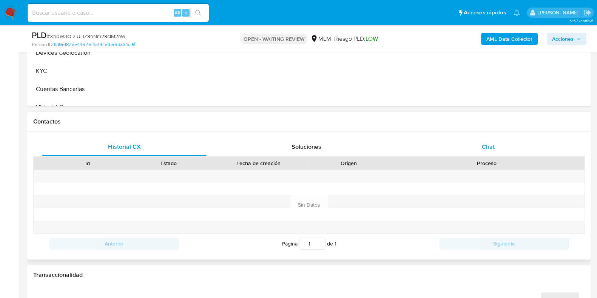
click at [490, 147] on span "Chat" at bounding box center [488, 146] width 13 height 9
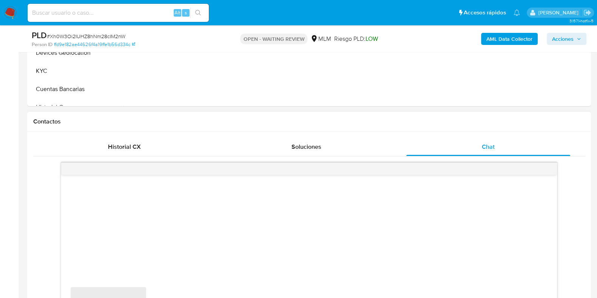
select select "10"
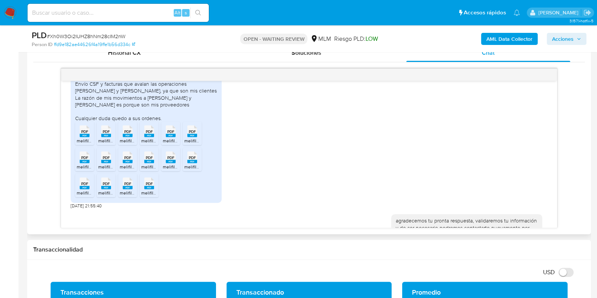
scroll to position [263, 0]
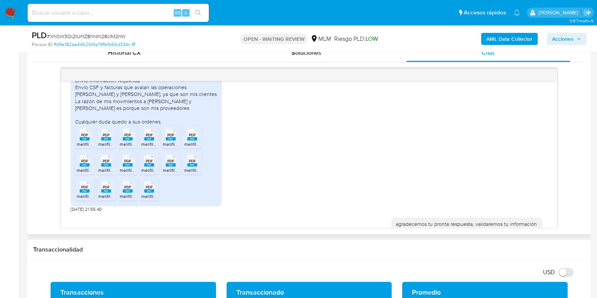
click at [83, 140] on rect at bounding box center [85, 138] width 10 height 3
click at [104, 147] on span "melifile6645830060008443370.pdf" at bounding box center [134, 144] width 72 height 6
click at [130, 137] on span "PDF" at bounding box center [127, 135] width 7 height 5
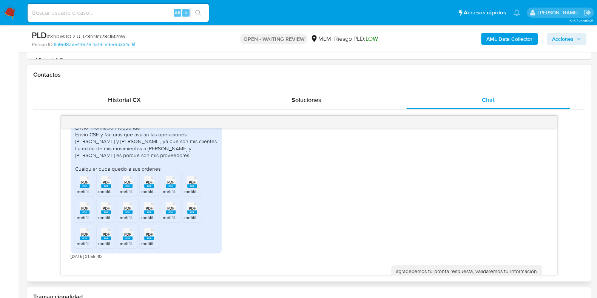
click at [169, 188] on rect at bounding box center [171, 185] width 10 height 3
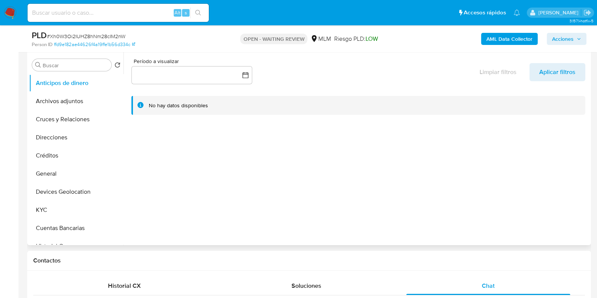
scroll to position [94, 0]
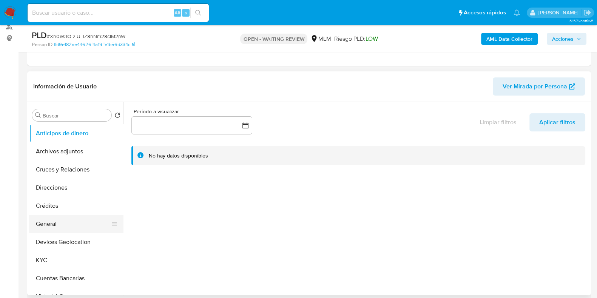
click at [55, 225] on button "General" at bounding box center [73, 224] width 88 height 18
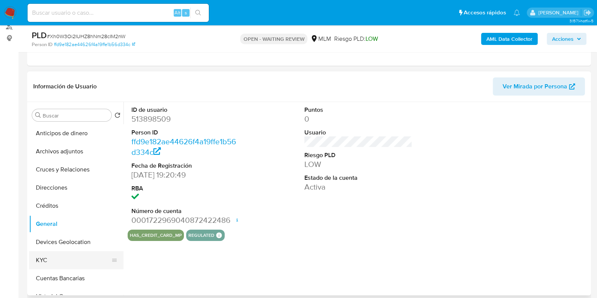
click at [43, 262] on button "KYC" at bounding box center [73, 260] width 88 height 18
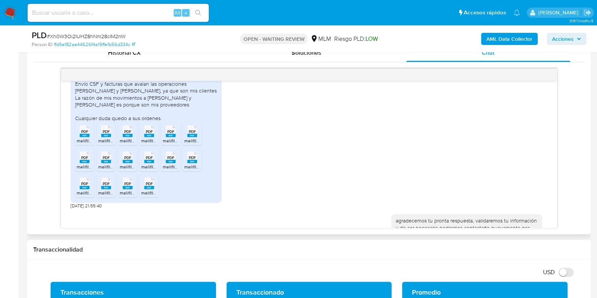
scroll to position [283, 0]
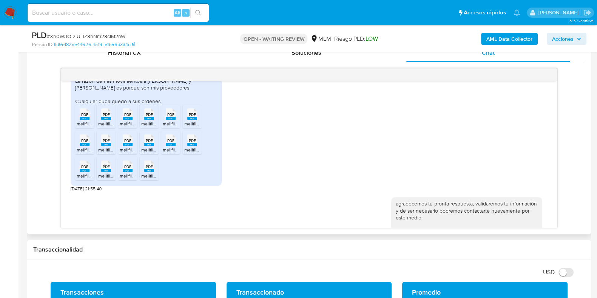
click at [169, 120] on rect at bounding box center [171, 118] width 10 height 3
click at [78, 147] on div "PDF PDF" at bounding box center [85, 139] width 16 height 15
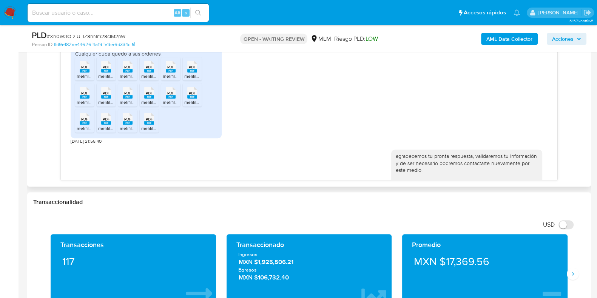
click at [89, 72] on icon at bounding box center [85, 67] width 10 height 12
click at [145, 125] on rect at bounding box center [149, 122] width 10 height 3
click at [81, 125] on icon "PDF" at bounding box center [85, 118] width 10 height 13
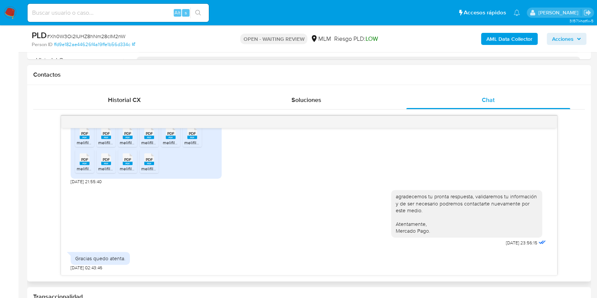
scroll to position [357, 0]
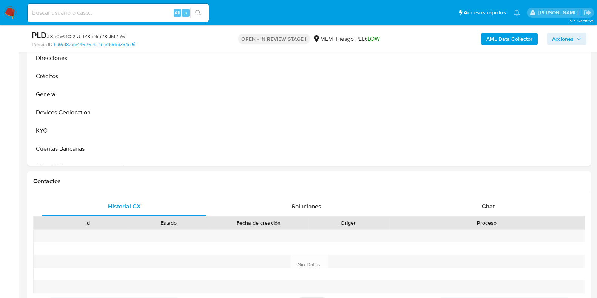
scroll to position [283, 0]
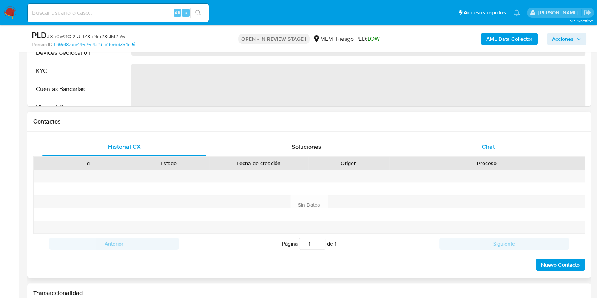
click at [488, 149] on span "Chat" at bounding box center [488, 146] width 13 height 9
select select "10"
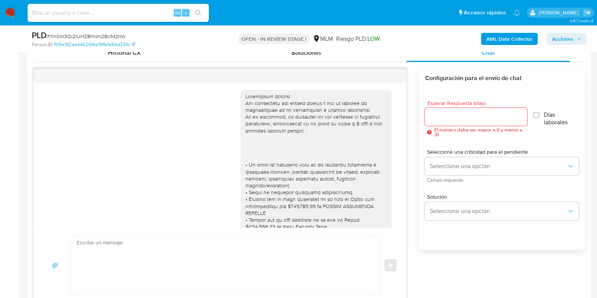
scroll to position [357, 0]
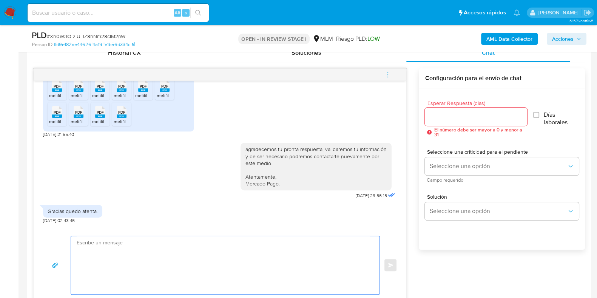
click at [228, 244] on textarea at bounding box center [223, 265] width 293 height 58
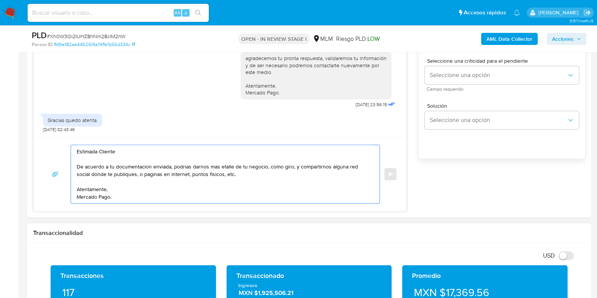
scroll to position [472, 0]
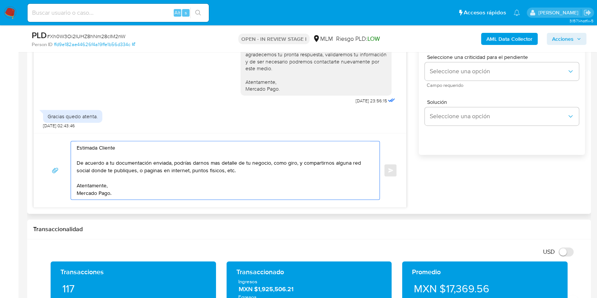
click at [303, 162] on textarea "Estimada Cliente De acuerdo a tu documentación enviada, podrías darnos mas deta…" at bounding box center [223, 170] width 293 height 58
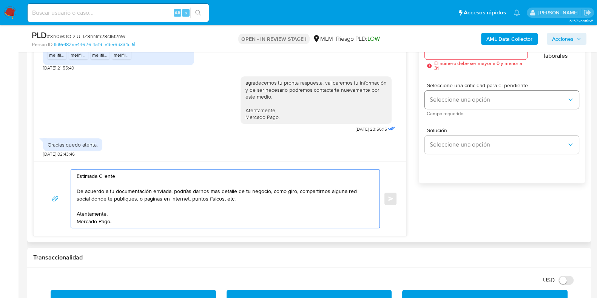
scroll to position [425, 0]
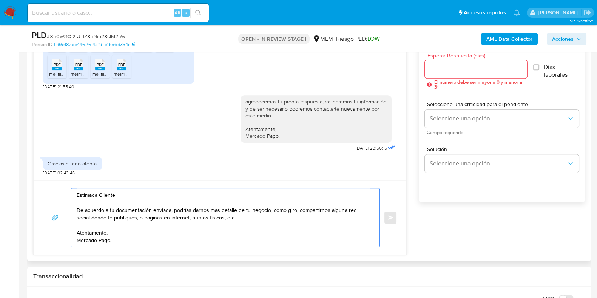
type textarea "Estimada Cliente De acuerdo a tu documentación enviada, podrías darnos mas deta…"
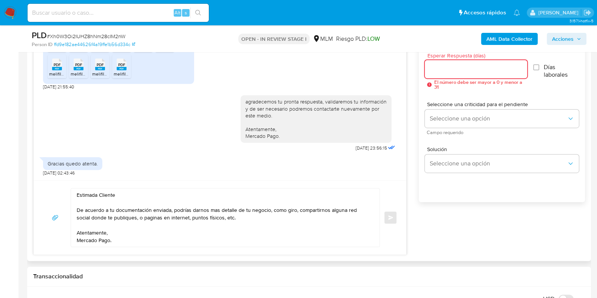
click at [451, 71] on input "Esperar Respuesta (días)" at bounding box center [476, 69] width 102 height 10
type input "2"
type input "1"
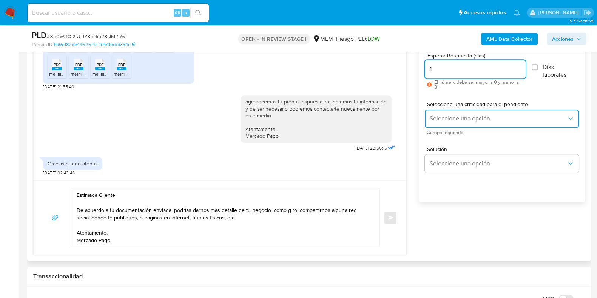
click at [477, 111] on button "Seleccione una opción" at bounding box center [502, 118] width 154 height 18
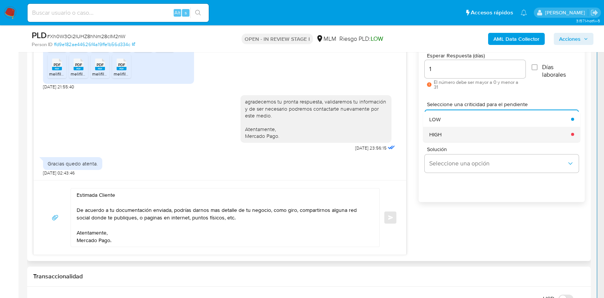
click at [461, 132] on div "HIGH" at bounding box center [497, 133] width 137 height 15
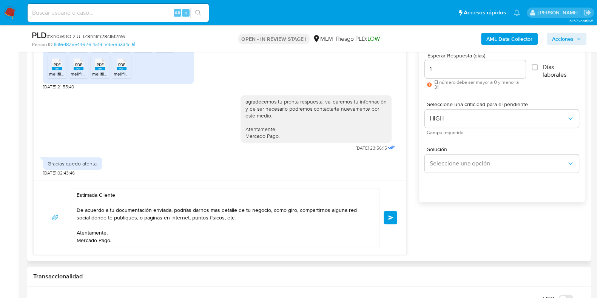
click at [395, 217] on button "Enviar" at bounding box center [391, 218] width 14 height 14
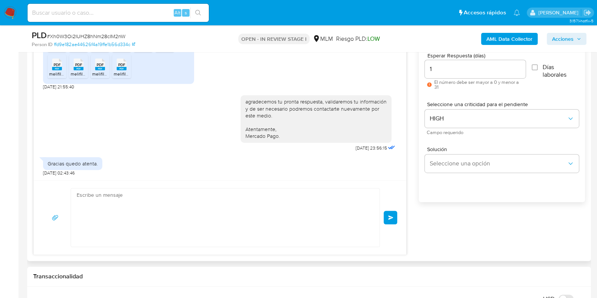
scroll to position [441, 0]
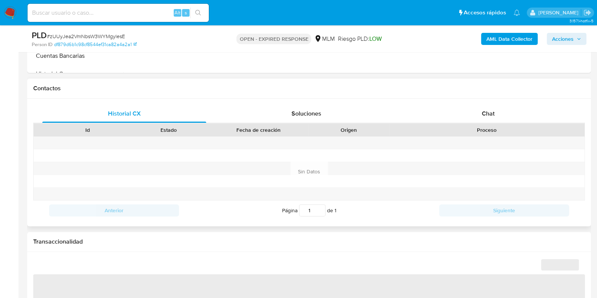
scroll to position [330, 0]
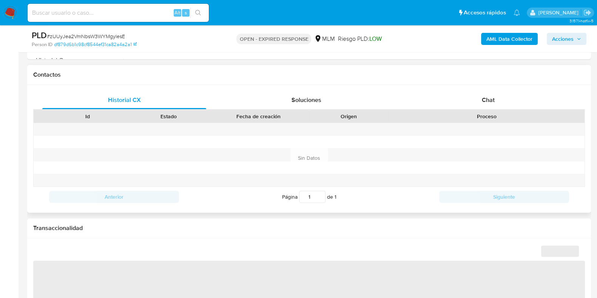
select select "10"
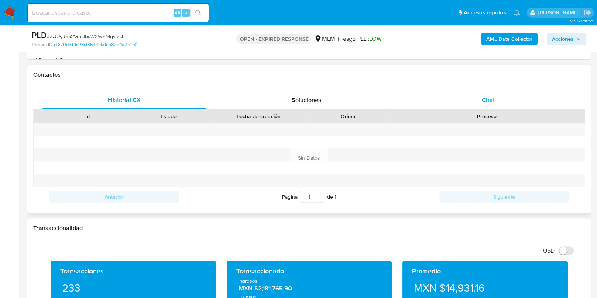
click at [493, 100] on span "Chat" at bounding box center [488, 100] width 13 height 9
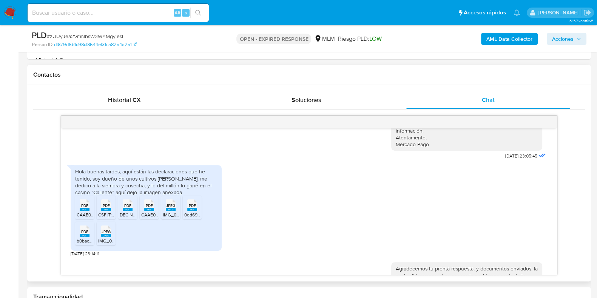
scroll to position [206, 0]
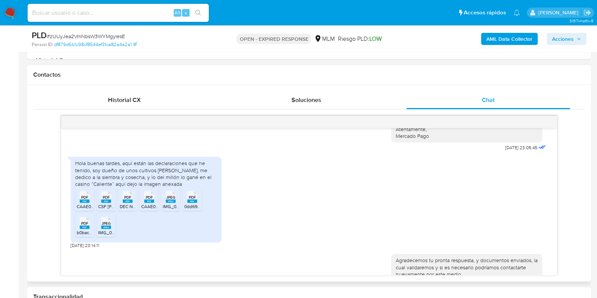
click at [105, 230] on icon "JPEG" at bounding box center [106, 222] width 10 height 13
click at [86, 229] on rect at bounding box center [85, 226] width 10 height 3
click at [83, 209] on span "CAAE040202LLA.38.2024-8.pdf" at bounding box center [109, 206] width 65 height 6
click at [83, 205] on icon "Downloading file" at bounding box center [84, 200] width 9 height 9
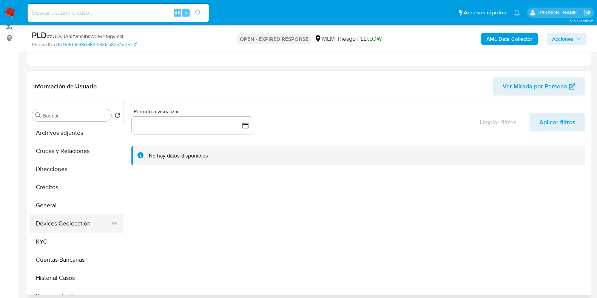
scroll to position [47, 0]
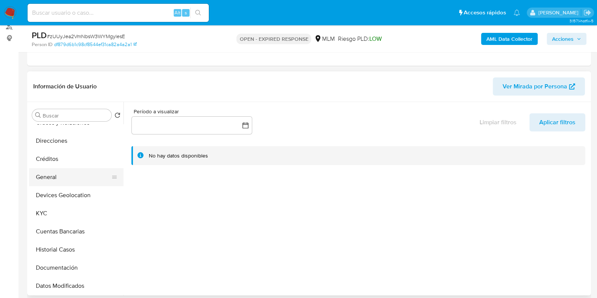
click at [51, 182] on button "General" at bounding box center [73, 177] width 88 height 18
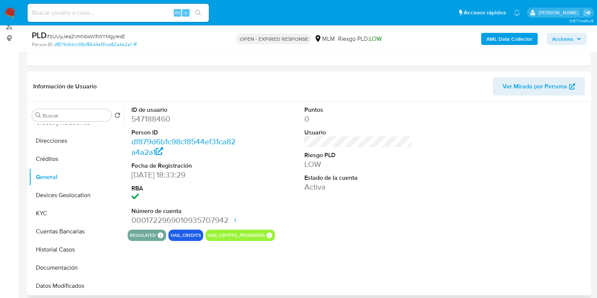
click at [155, 121] on dd "547188460" at bounding box center [185, 119] width 108 height 11
copy dd "547188460"
click at [52, 206] on button "KYC" at bounding box center [73, 213] width 88 height 18
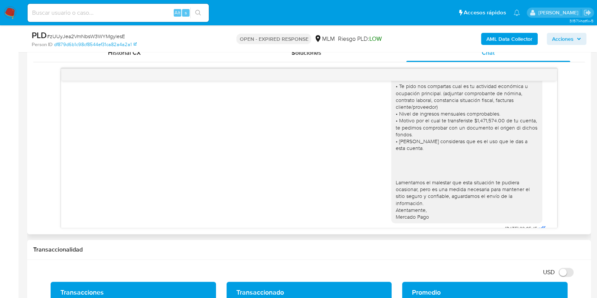
scroll to position [188, 0]
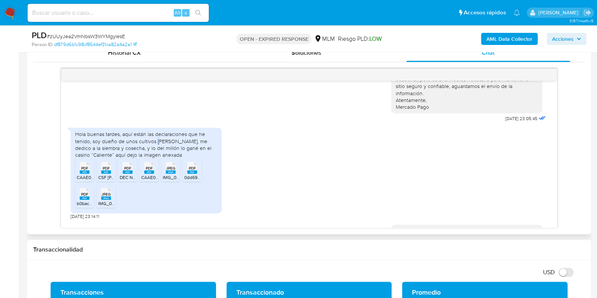
click at [159, 146] on div "Hola buenas tardes, aquí están las declaraciones que he tenido, soy dueño de un…" at bounding box center [146, 145] width 142 height 28
click at [104, 174] on rect at bounding box center [106, 171] width 10 height 3
click at [134, 174] on div "PDF PDF" at bounding box center [128, 167] width 16 height 15
click at [170, 174] on rect at bounding box center [171, 171] width 10 height 3
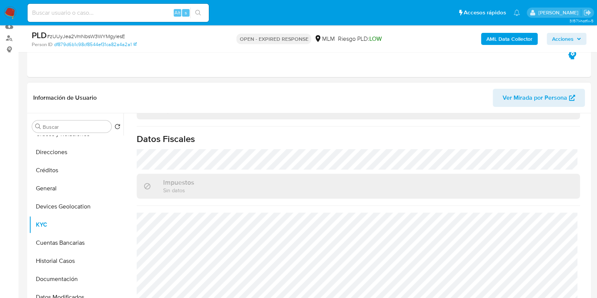
scroll to position [94, 0]
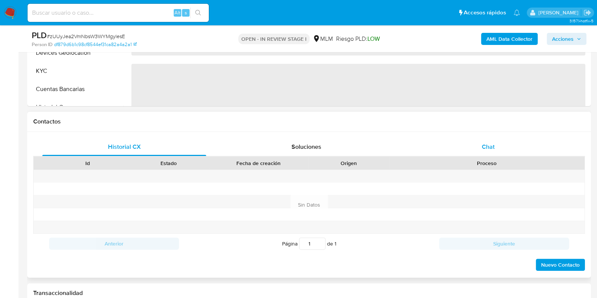
click at [480, 146] on div "Chat" at bounding box center [488, 147] width 164 height 18
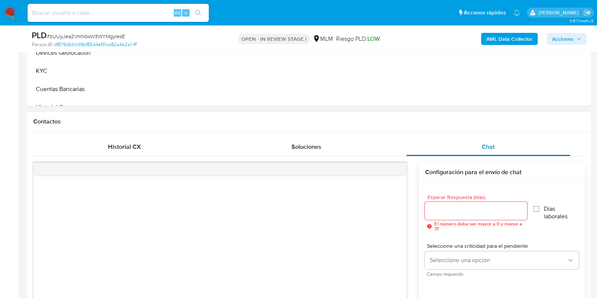
select select "10"
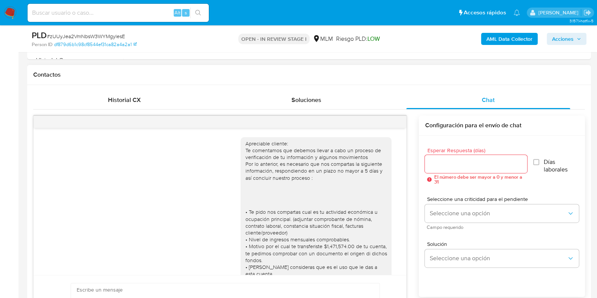
scroll to position [254, 0]
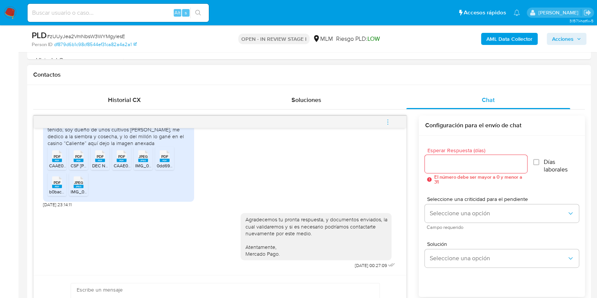
click at [389, 126] on span "menu-action" at bounding box center [387, 122] width 7 height 18
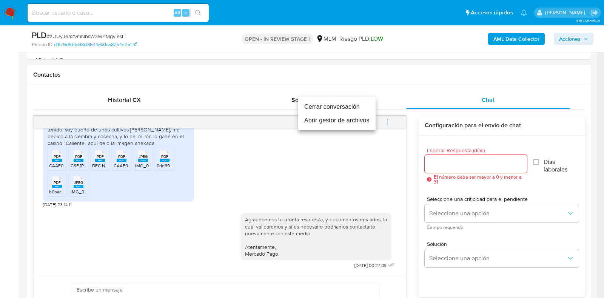
click at [322, 110] on li "Cerrar conversación" at bounding box center [336, 107] width 77 height 14
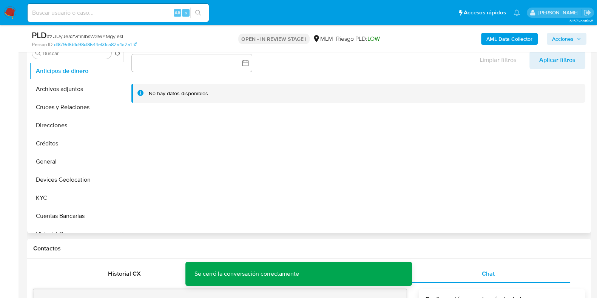
scroll to position [142, 0]
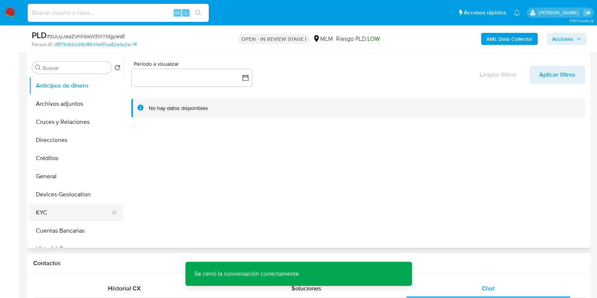
drag, startPoint x: 56, startPoint y: 204, endPoint x: 55, endPoint y: 210, distance: 5.8
click at [55, 206] on button "KYC" at bounding box center [73, 212] width 88 height 18
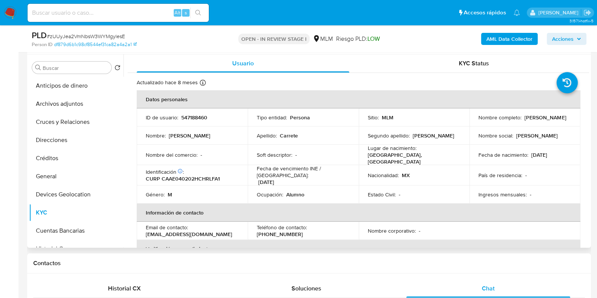
drag, startPoint x: 548, startPoint y: 122, endPoint x: 477, endPoint y: 124, distance: 71.0
click at [477, 124] on td "Nombre completo : [PERSON_NAME]" at bounding box center [524, 117] width 111 height 18
copy p "[PERSON_NAME]"
click at [547, 126] on td "Nombre completo : [PERSON_NAME]" at bounding box center [524, 117] width 111 height 18
drag, startPoint x: 548, startPoint y: 122, endPoint x: 472, endPoint y: 122, distance: 75.9
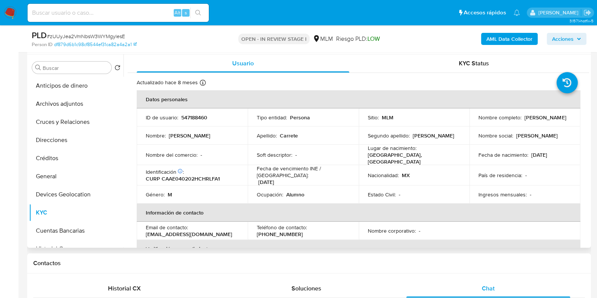
click at [472, 122] on td "Nombre completo : Efren Natanael Carrete Aldaco" at bounding box center [524, 117] width 111 height 18
copy p "[PERSON_NAME]"
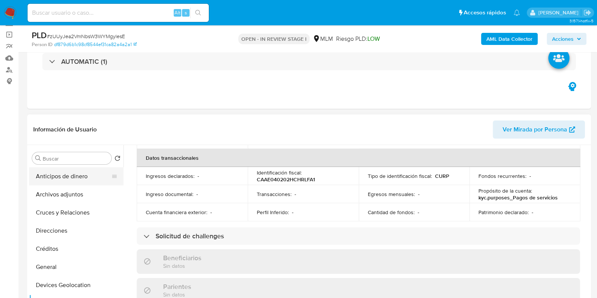
scroll to position [47, 0]
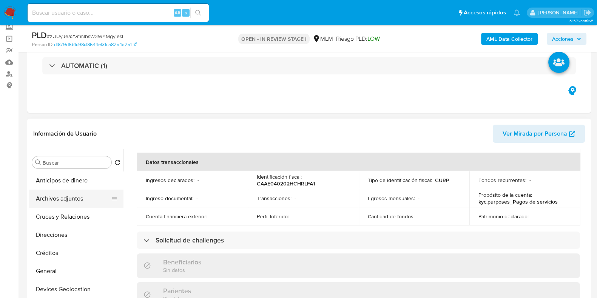
click at [74, 198] on button "Archivos adjuntos" at bounding box center [73, 199] width 88 height 18
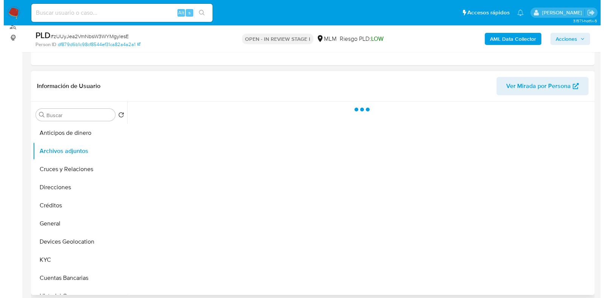
scroll to position [142, 0]
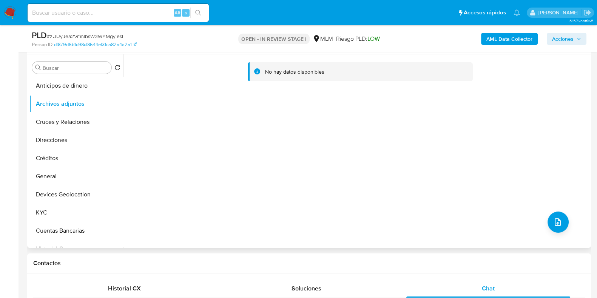
click at [546, 206] on div "No hay datos disponibles" at bounding box center [355, 150] width 465 height 193
click at [546, 214] on div "No hay datos disponibles" at bounding box center [355, 150] width 465 height 193
click at [549, 219] on button "upload-file" at bounding box center [557, 221] width 21 height 21
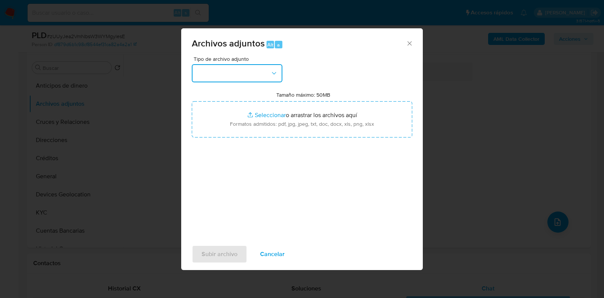
click at [227, 74] on button "button" at bounding box center [237, 73] width 91 height 18
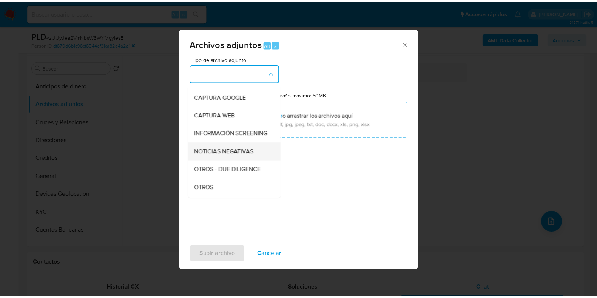
scroll to position [47, 0]
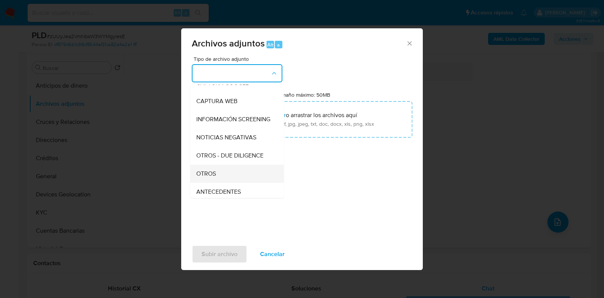
click at [217, 179] on div "OTROS" at bounding box center [234, 174] width 77 height 18
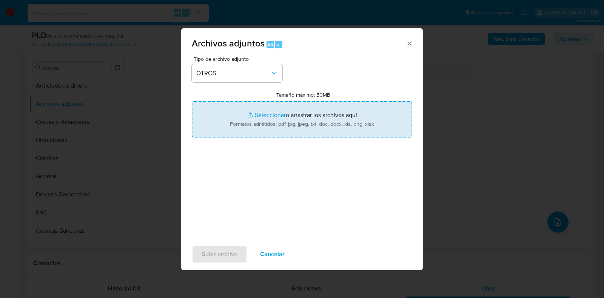
click at [276, 118] on input "Tamaño máximo: 50MB Seleccionar archivos" at bounding box center [302, 119] width 220 height 36
type input "C:\fakepath\547188460_EFREN NATANAEL CARRETE ALDACO_AGO2025.pdf"
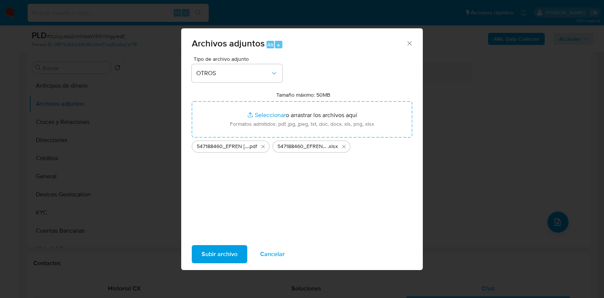
click at [217, 257] on span "Subir archivo" at bounding box center [220, 254] width 36 height 17
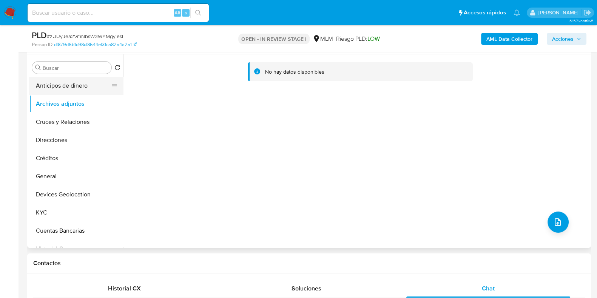
click at [43, 88] on button "Anticipos de dinero" at bounding box center [73, 86] width 88 height 18
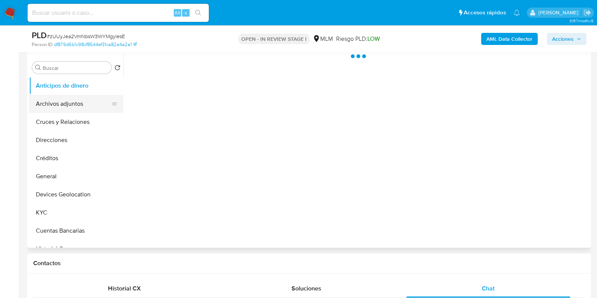
click at [45, 103] on button "Archivos adjuntos" at bounding box center [73, 104] width 88 height 18
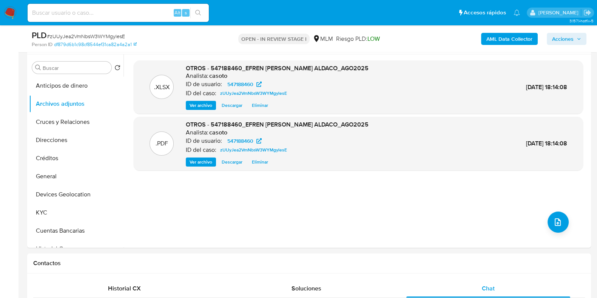
click at [558, 40] on span "Acciones" at bounding box center [563, 39] width 22 height 12
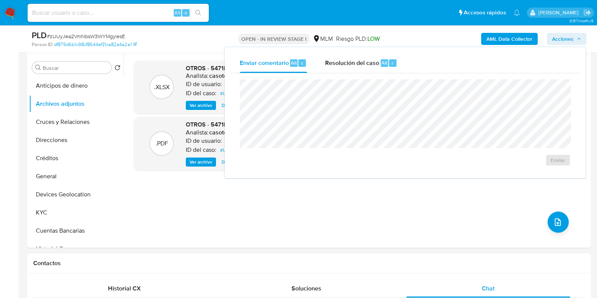
click at [351, 77] on div "Enviar" at bounding box center [405, 122] width 349 height 99
click at [354, 68] on div "Resolución del caso Alt r" at bounding box center [361, 63] width 72 height 20
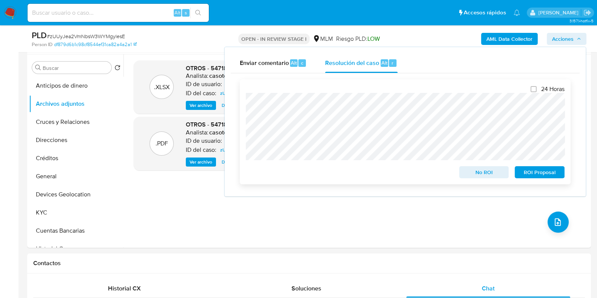
click at [525, 174] on span "ROI Proposal" at bounding box center [539, 172] width 39 height 11
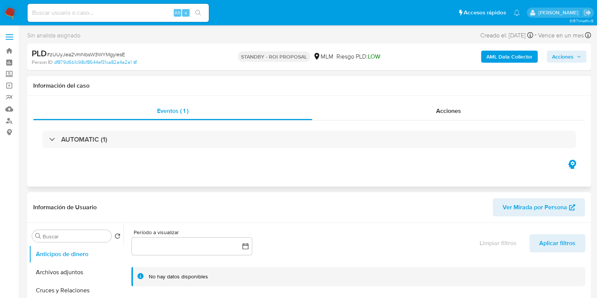
select select "10"
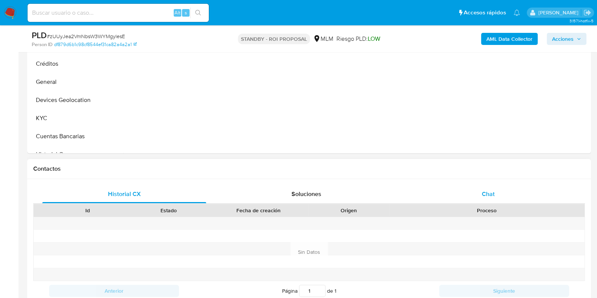
click at [479, 193] on div "Chat" at bounding box center [488, 194] width 164 height 18
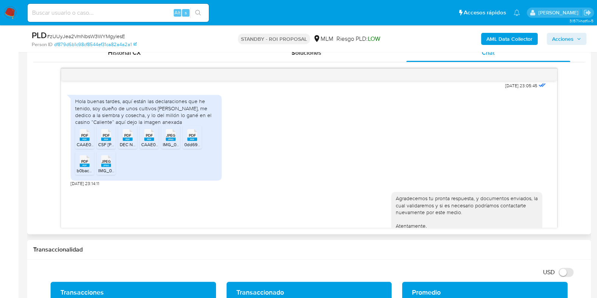
scroll to position [206, 0]
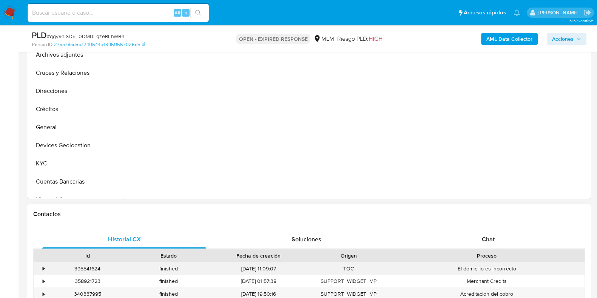
scroll to position [236, 0]
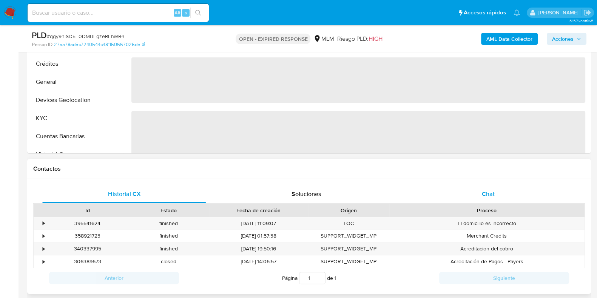
click at [486, 200] on div "Chat" at bounding box center [488, 194] width 164 height 18
select select "10"
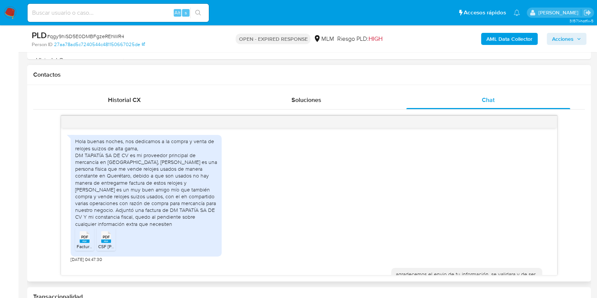
scroll to position [276, 0]
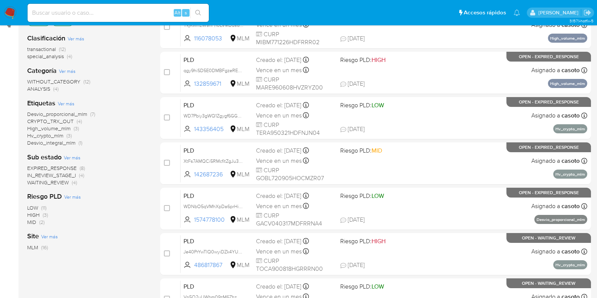
scroll to position [47, 0]
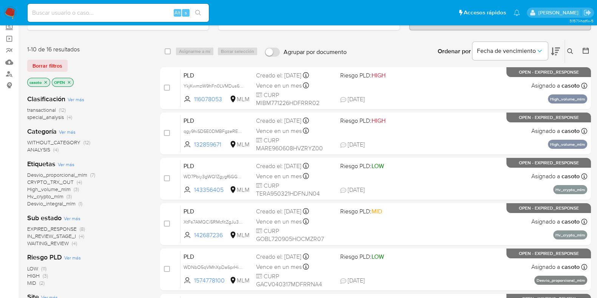
click at [47, 83] on icon "close-filter" at bounding box center [45, 82] width 5 height 5
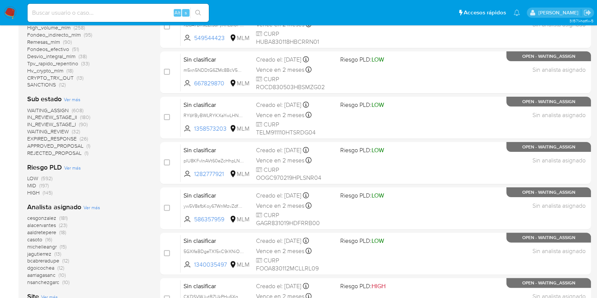
scroll to position [297, 0]
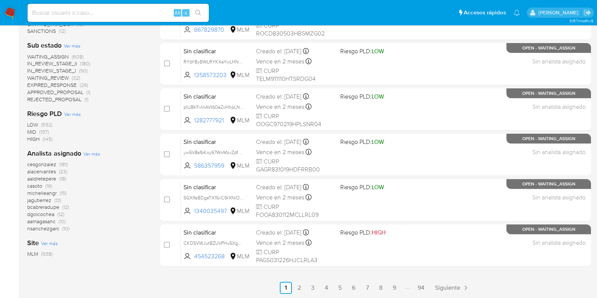
click at [35, 187] on span "casoto" at bounding box center [34, 186] width 15 height 8
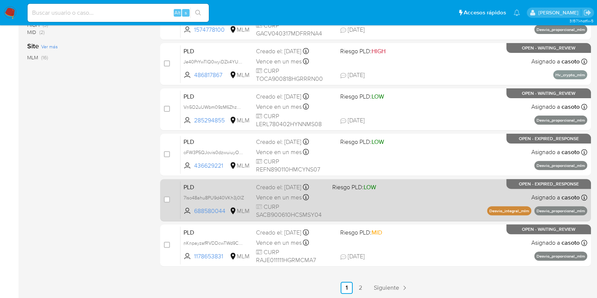
click at [434, 207] on div "PLD 7lso48ahu8PU9d40VKh3j0IZ 688580044 MLM Riesgo PLD: LOW Creado el: 12/08/202…" at bounding box center [383, 200] width 407 height 38
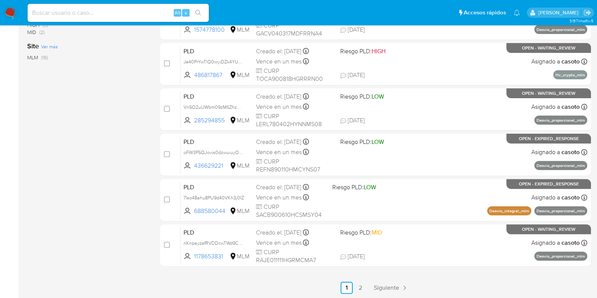
click at [376, 280] on div "select-all-cases-checkbox Asignarme a mí Borrar selección Agrupar por documento…" at bounding box center [375, 41] width 431 height 505
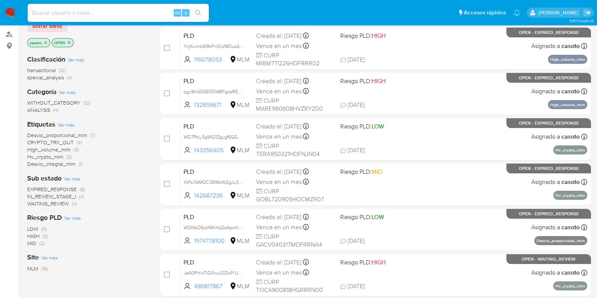
scroll to position [109, 0]
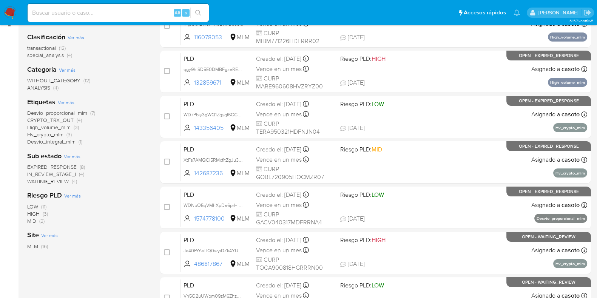
click at [64, 165] on span "EXPIRED_RESPONSE" at bounding box center [51, 167] width 49 height 8
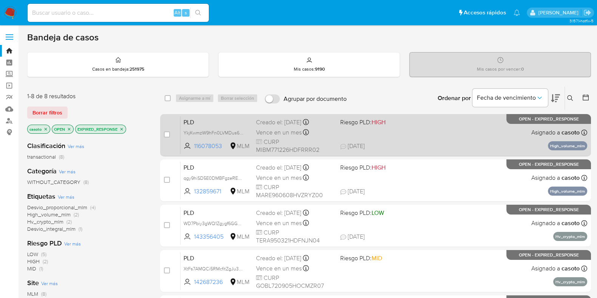
click at [425, 146] on span "29/08/2025 29/08/2025 12:14" at bounding box center [421, 146] width 162 height 8
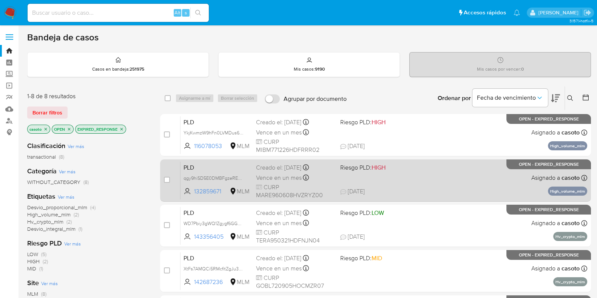
click at [462, 181] on div "PLD qgy9hiSD5E0DMBFgzeREhWR4 132859671 MLM Riesgo PLD: HIGH Creado el: 12/08/20…" at bounding box center [383, 180] width 407 height 38
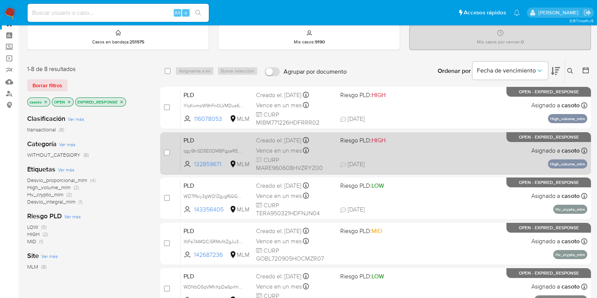
scroll to position [47, 0]
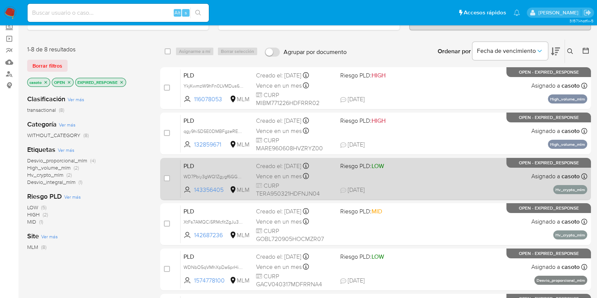
click at [449, 184] on div "PLD WD7Pbiy3gWQ1Zgygf6GGqh1M 143356405 MLM Riesgo PLD: LOW Creado el: 12/08/202…" at bounding box center [383, 179] width 407 height 38
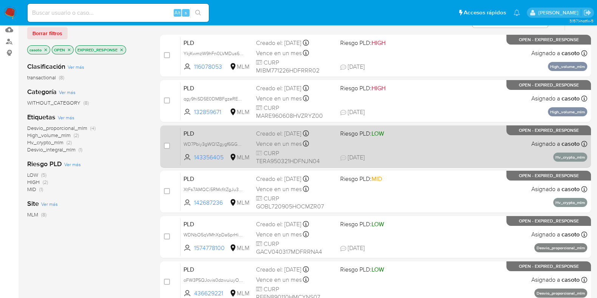
scroll to position [94, 0]
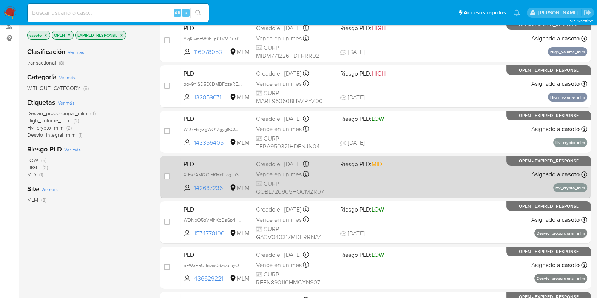
click at [472, 178] on div "PLD XtFs7AMQCi5RMcfitZgJu3Md 142687236 MLM Riesgo PLD: MID Creado el: 12/08/202…" at bounding box center [383, 177] width 407 height 38
click at [169, 176] on input "checkbox" at bounding box center [167, 176] width 6 height 6
checkbox input "true"
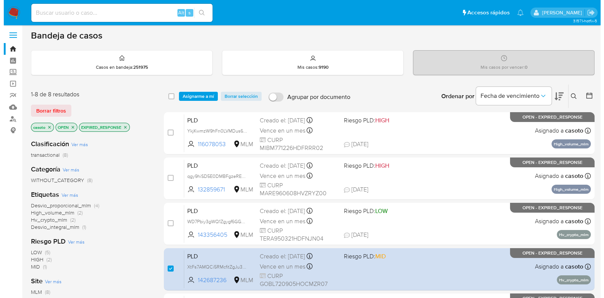
scroll to position [0, 0]
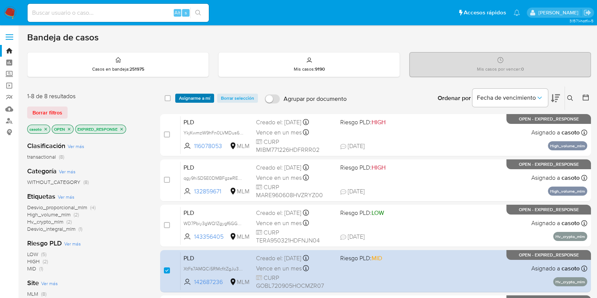
click at [198, 94] on span "Asignarme a mí" at bounding box center [194, 98] width 31 height 8
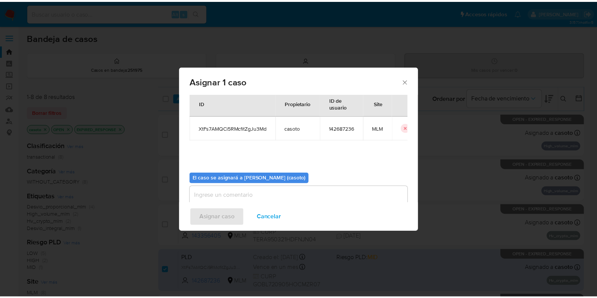
scroll to position [39, 0]
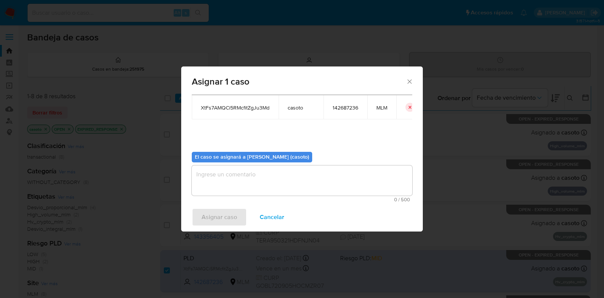
click at [247, 174] on textarea "assign-modal" at bounding box center [302, 180] width 220 height 30
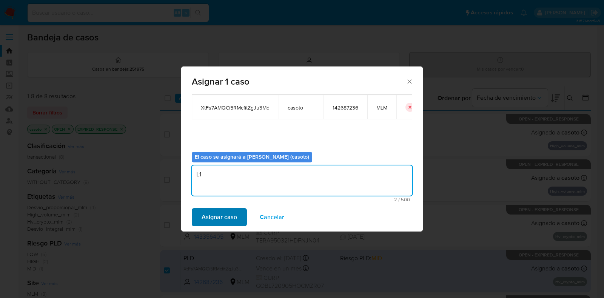
type textarea "L1"
click at [243, 217] on button "Asignar caso" at bounding box center [219, 217] width 55 height 18
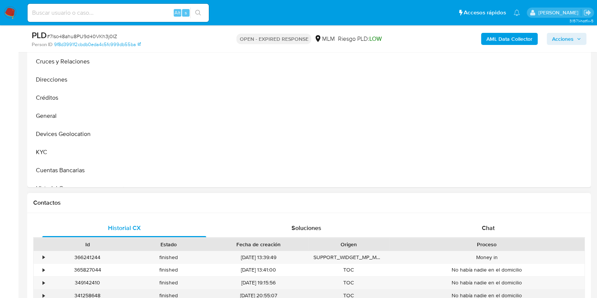
scroll to position [283, 0]
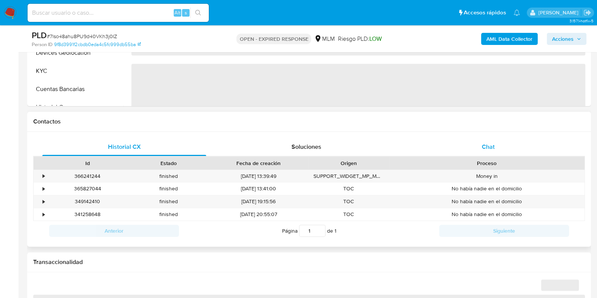
click at [485, 150] on span "Chat" at bounding box center [488, 146] width 13 height 9
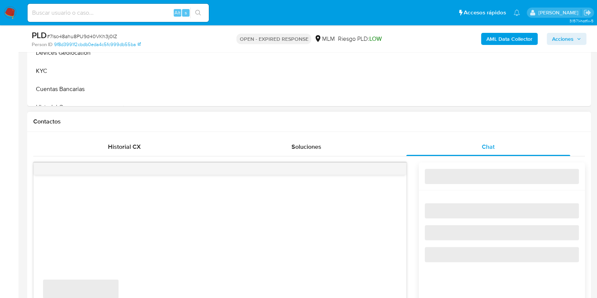
select select "10"
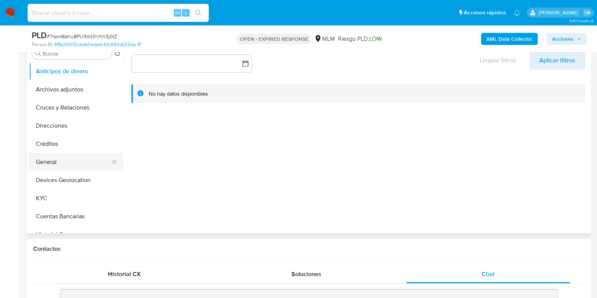
scroll to position [142, 0]
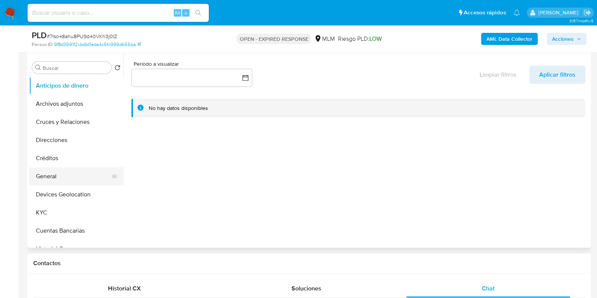
click at [44, 170] on button "General" at bounding box center [73, 176] width 88 height 18
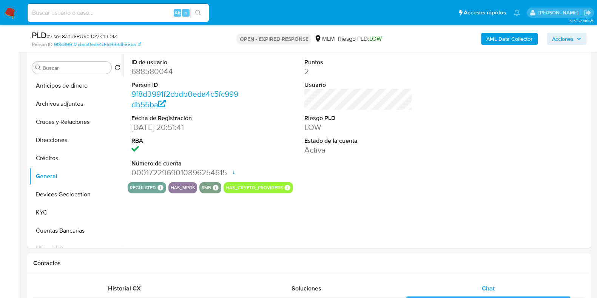
click at [158, 73] on dd "688580044" at bounding box center [185, 71] width 108 height 11
copy dd "688580044"
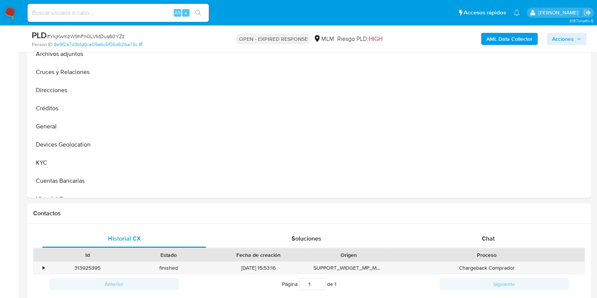
scroll to position [283, 0]
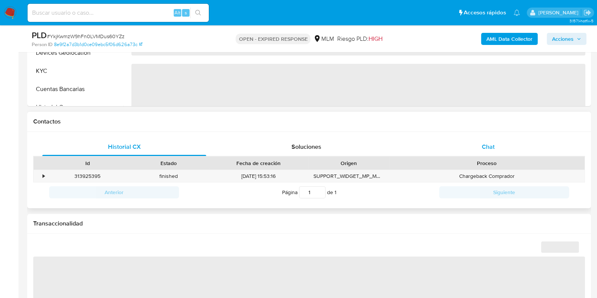
click at [496, 146] on div "Chat" at bounding box center [488, 147] width 164 height 18
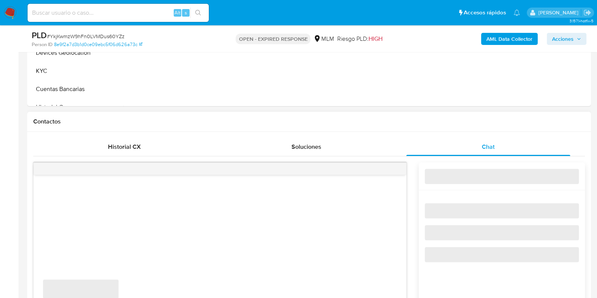
select select "10"
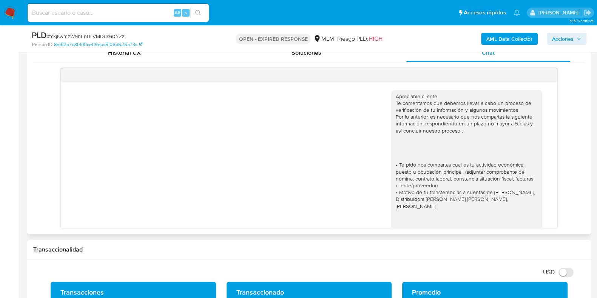
scroll to position [216, 0]
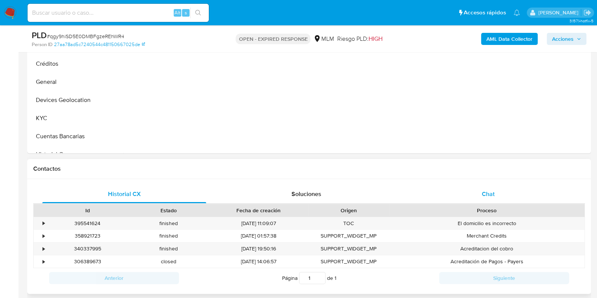
click at [488, 193] on span "Chat" at bounding box center [488, 194] width 13 height 9
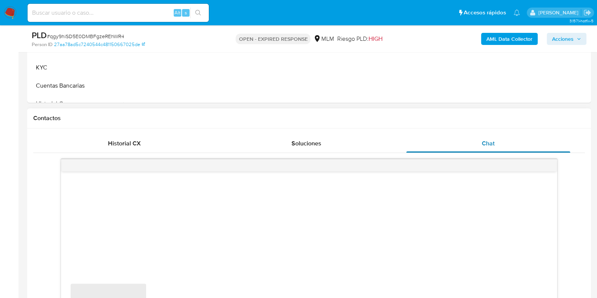
scroll to position [330, 0]
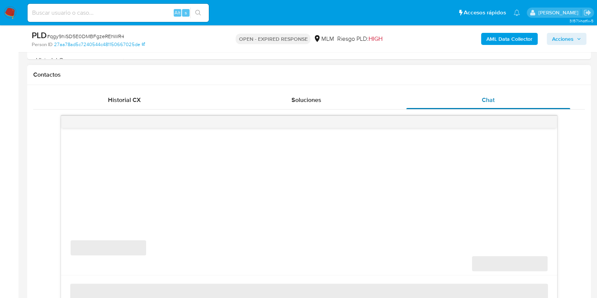
select select "10"
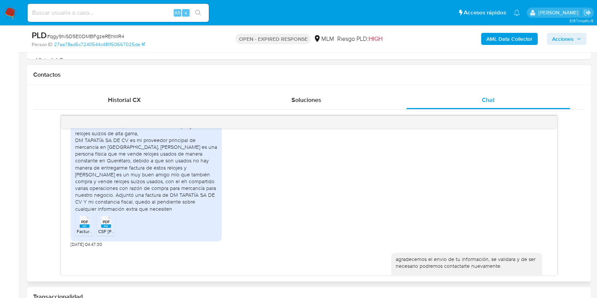
scroll to position [228, 0]
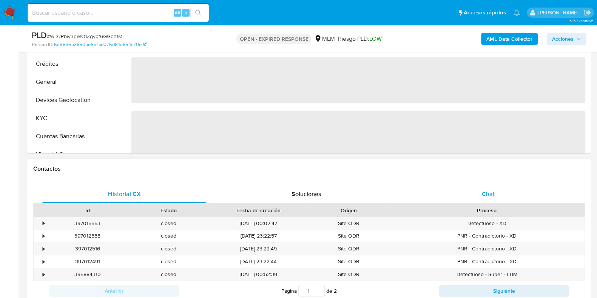
click at [475, 194] on div "Chat" at bounding box center [488, 194] width 164 height 18
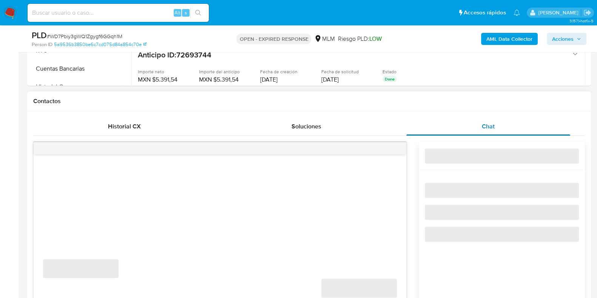
select select "10"
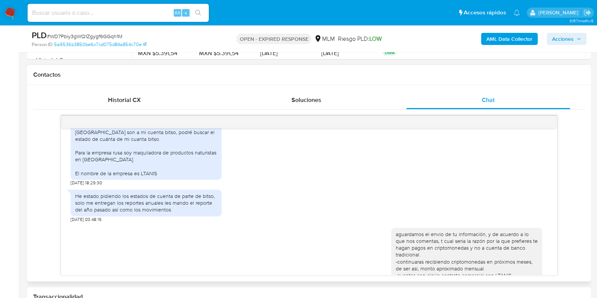
scroll to position [578, 0]
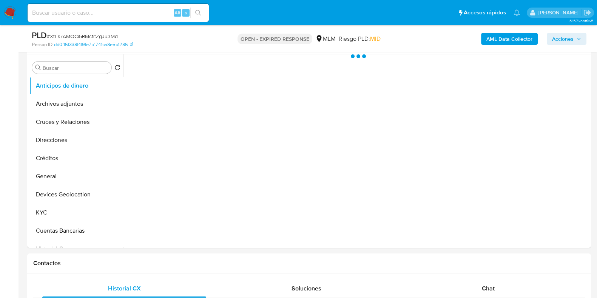
scroll to position [283, 0]
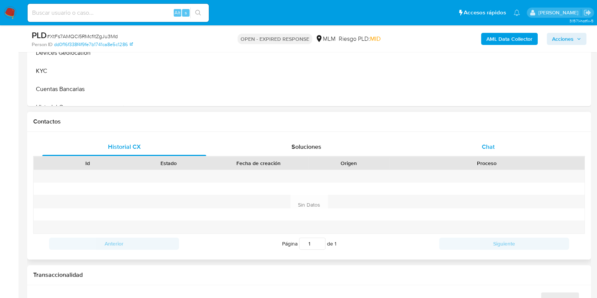
click at [486, 151] on div "Chat" at bounding box center [488, 147] width 164 height 18
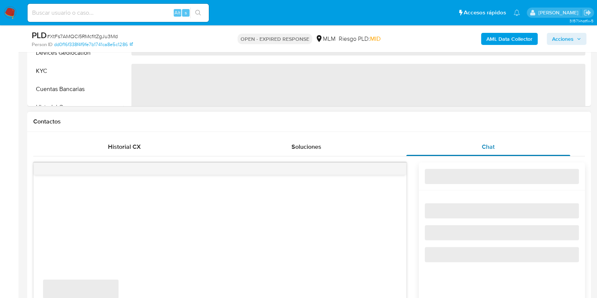
select select "10"
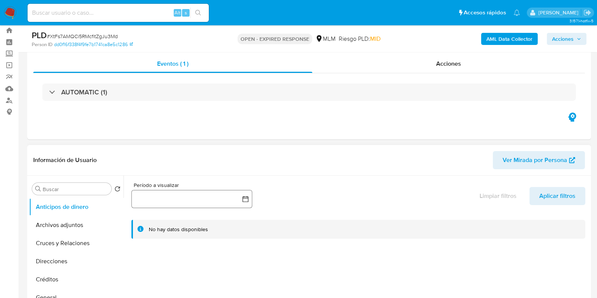
scroll to position [0, 0]
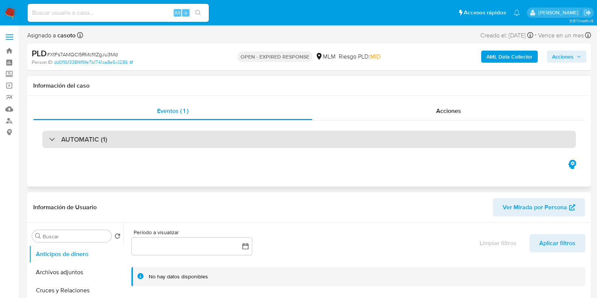
click at [229, 133] on div "AUTOMATIC (1)" at bounding box center [308, 139] width 533 height 17
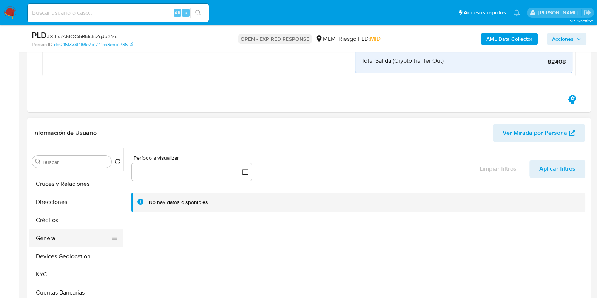
scroll to position [47, 0]
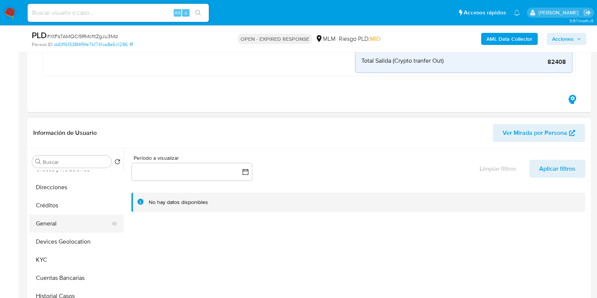
click at [55, 225] on button "General" at bounding box center [73, 223] width 88 height 18
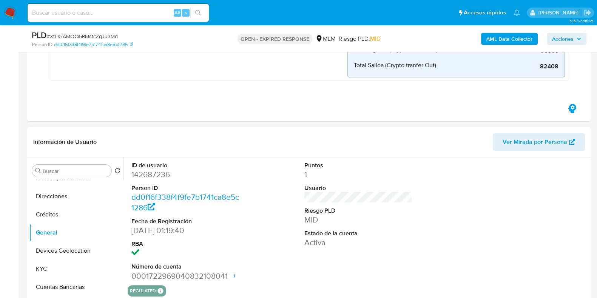
click at [155, 172] on dd "142687236" at bounding box center [185, 174] width 108 height 11
copy dd "142687236"
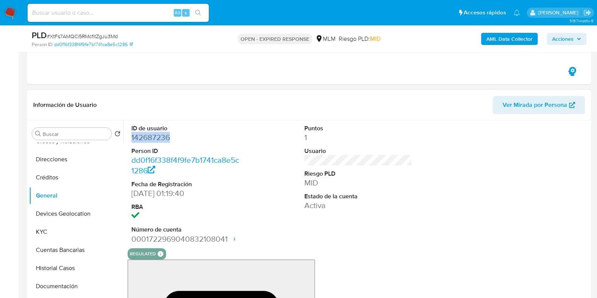
scroll to position [330, 0]
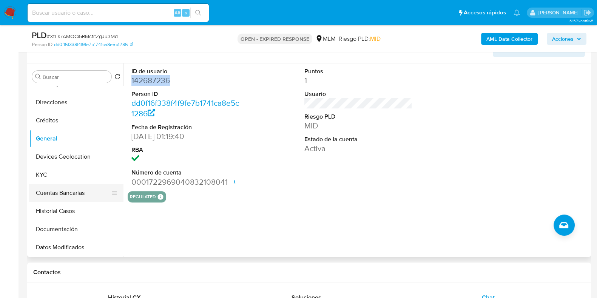
drag, startPoint x: 49, startPoint y: 173, endPoint x: 63, endPoint y: 177, distance: 14.1
click at [49, 173] on button "KYC" at bounding box center [76, 175] width 94 height 18
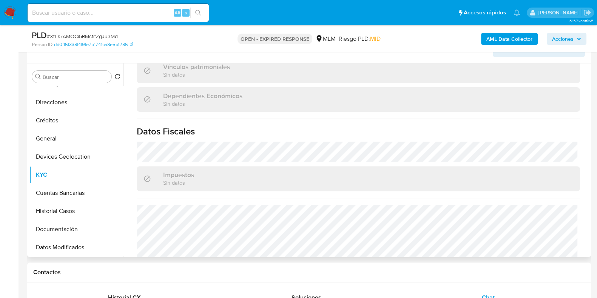
scroll to position [467, 0]
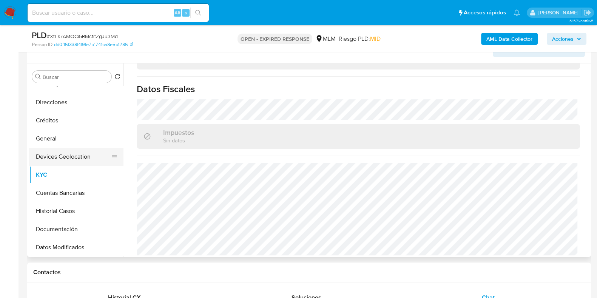
click at [53, 148] on button "Devices Geolocation" at bounding box center [73, 157] width 88 height 18
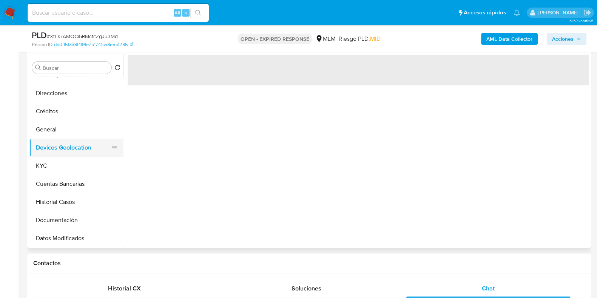
scroll to position [0, 0]
click at [54, 139] on button "Devices Geolocation" at bounding box center [73, 148] width 88 height 18
click at [58, 125] on button "General" at bounding box center [73, 129] width 88 height 18
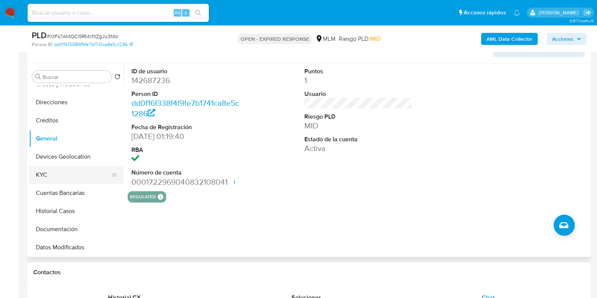
click at [35, 172] on button "KYC" at bounding box center [73, 175] width 88 height 18
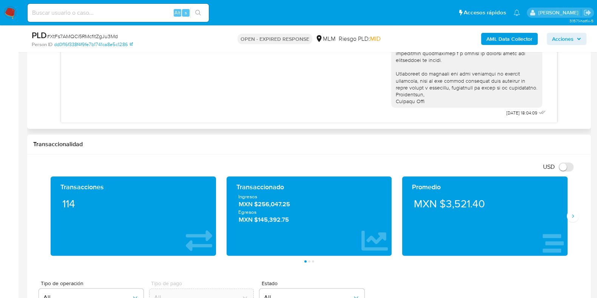
scroll to position [755, 0]
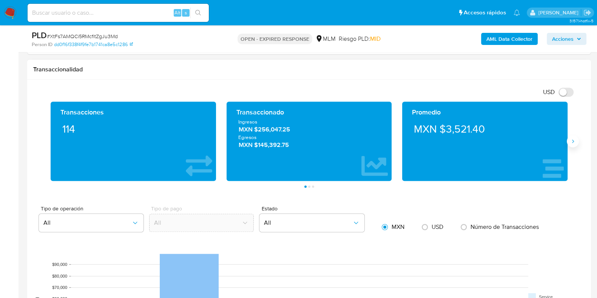
click at [576, 142] on button "Siguiente" at bounding box center [573, 141] width 12 height 12
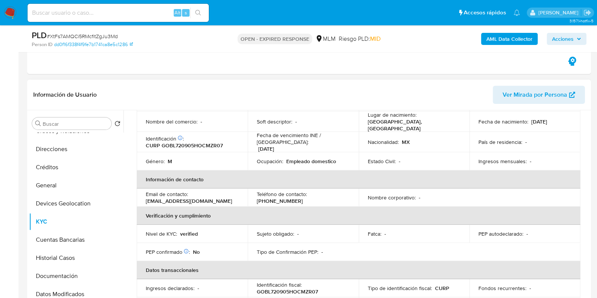
scroll to position [0, 0]
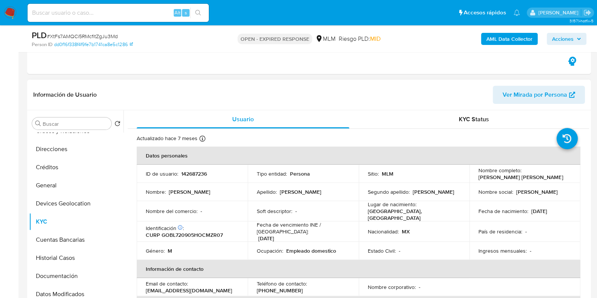
drag, startPoint x: 560, startPoint y: 180, endPoint x: 477, endPoint y: 179, distance: 83.4
click at [477, 179] on td "Nombre completo : Lorenzo Justimiano Gomez Bazan" at bounding box center [524, 174] width 111 height 18
copy p "Lorenzo Justimiano Gomez Bazan"
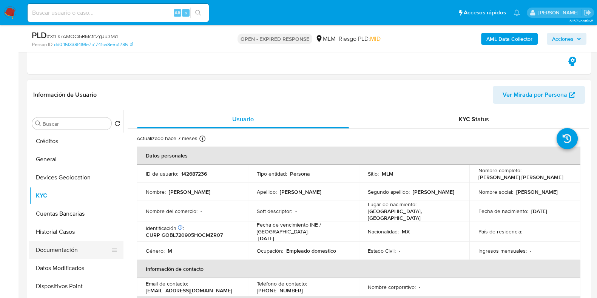
scroll to position [94, 0]
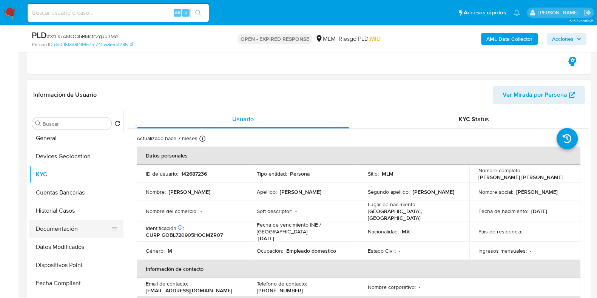
click at [57, 222] on button "Documentación" at bounding box center [73, 229] width 88 height 18
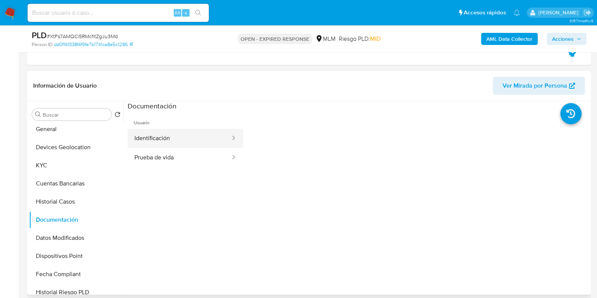
click at [165, 143] on button "Identificación" at bounding box center [179, 138] width 103 height 19
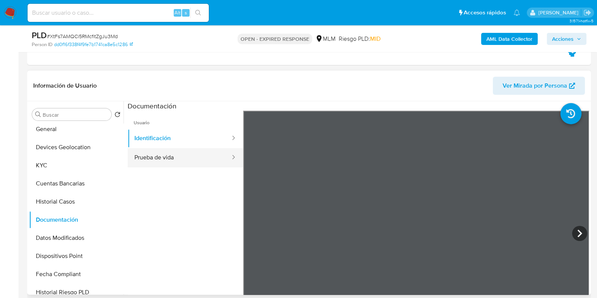
click at [189, 163] on button "Prueba de vida" at bounding box center [179, 157] width 103 height 19
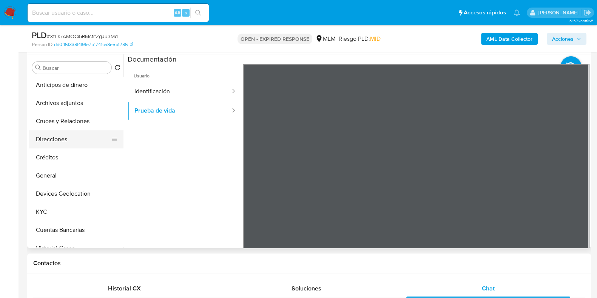
scroll to position [0, 0]
click at [71, 120] on button "Cruces y Relaciones" at bounding box center [73, 122] width 88 height 18
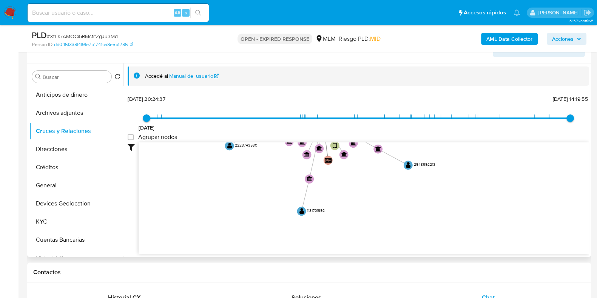
drag, startPoint x: 341, startPoint y: 195, endPoint x: 352, endPoint y: 133, distance: 62.9
click at [352, 133] on div "4/11/2024 4/11/2024, 20:24:37 30/8/2025, 14:19:55 Agrupar nodos Filtros Confian…" at bounding box center [358, 174] width 461 height 160
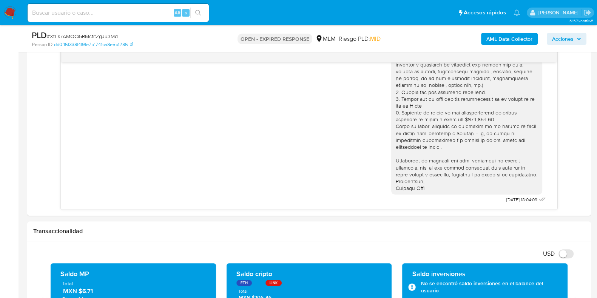
scroll to position [660, 0]
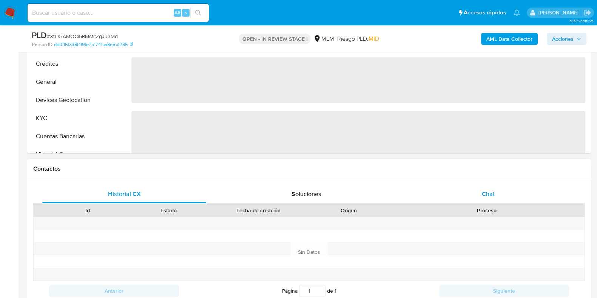
click at [486, 193] on span "Chat" at bounding box center [488, 194] width 13 height 9
select select "10"
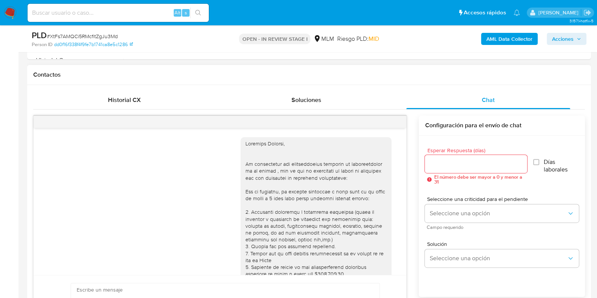
scroll to position [95, 0]
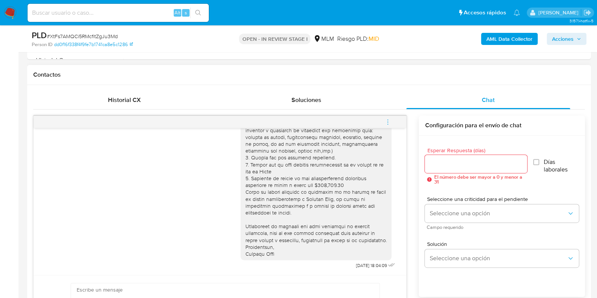
click at [386, 122] on icon "menu-action" at bounding box center [387, 122] width 7 height 7
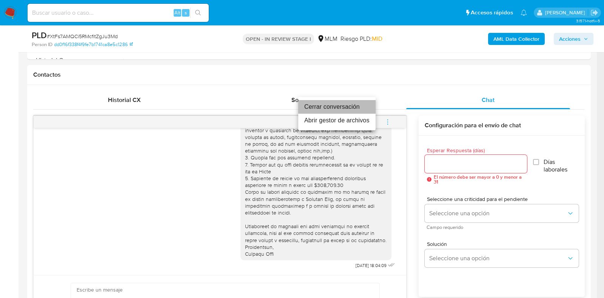
click at [311, 109] on li "Cerrar conversación" at bounding box center [336, 107] width 77 height 14
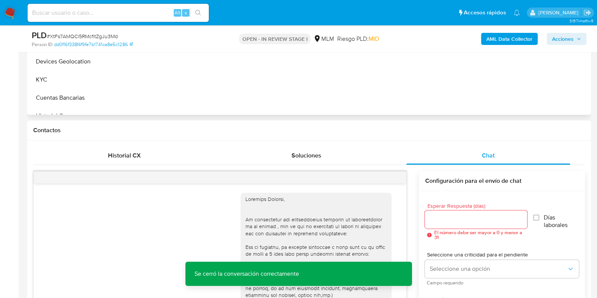
scroll to position [188, 0]
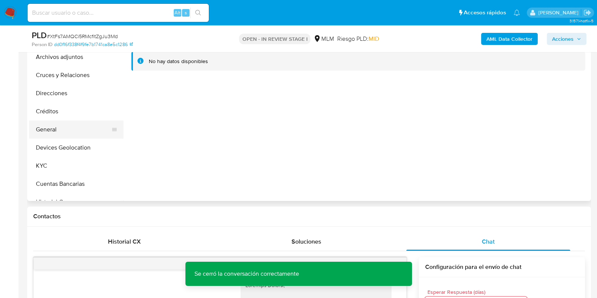
click at [55, 136] on button "General" at bounding box center [73, 129] width 88 height 18
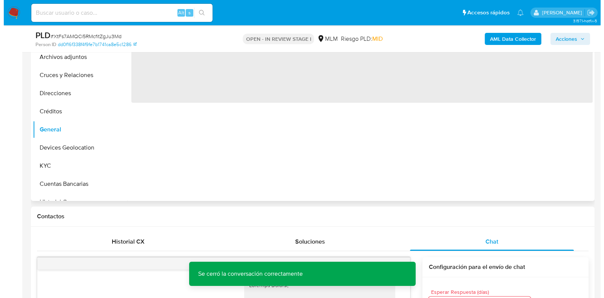
scroll to position [94, 0]
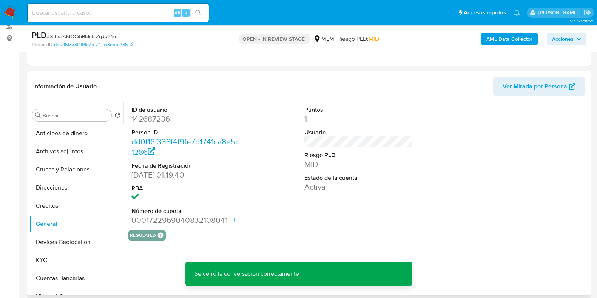
click at [162, 122] on dd "142687236" at bounding box center [185, 119] width 108 height 11
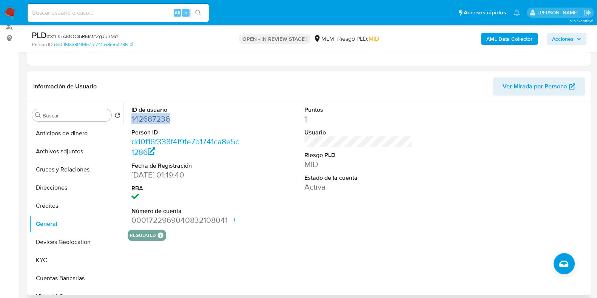
copy dd "142687236"
click at [60, 148] on button "Archivos adjuntos" at bounding box center [73, 151] width 88 height 18
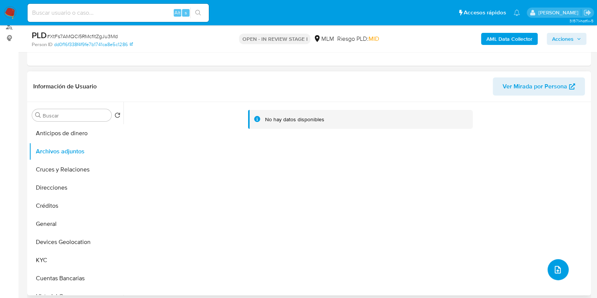
click at [549, 270] on button "upload-file" at bounding box center [557, 269] width 21 height 21
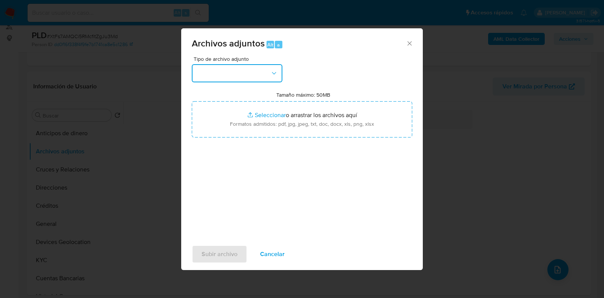
click at [200, 74] on button "button" at bounding box center [237, 73] width 91 height 18
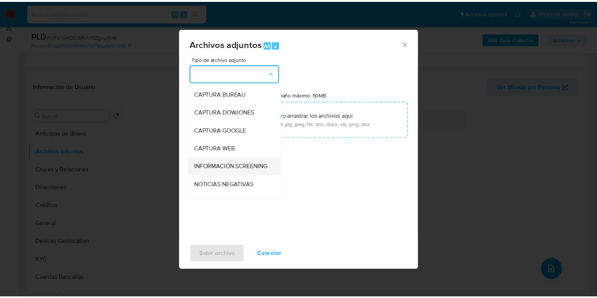
scroll to position [47, 0]
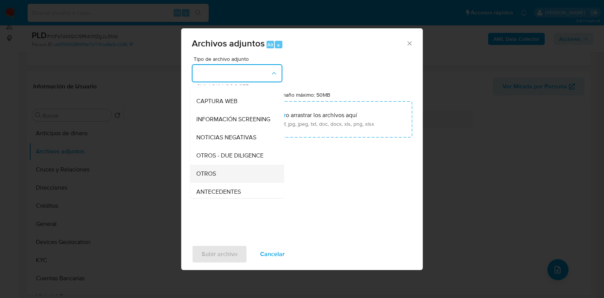
click at [206, 177] on span "OTROS" at bounding box center [206, 174] width 20 height 8
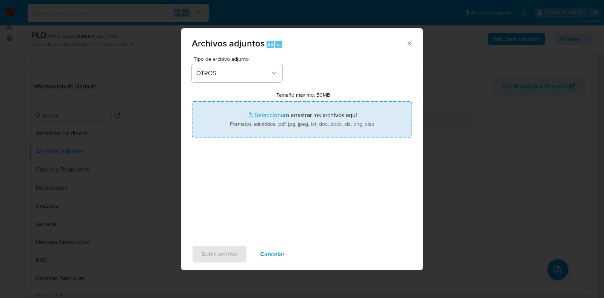
click at [273, 117] on input "Tamaño máximo: 50MB Seleccionar archivos" at bounding box center [302, 119] width 220 height 36
type input "C:\fakepath\142687236_JUSTIMIANO GOMEZ BAZAN_AGO2025.pdf"
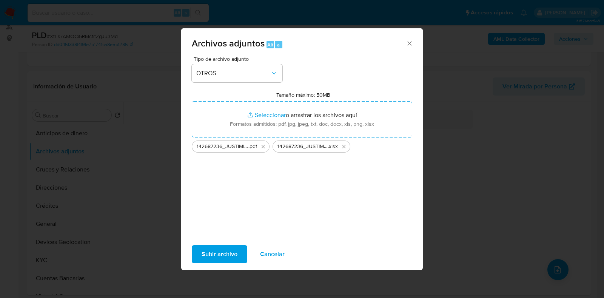
click at [216, 250] on span "Subir archivo" at bounding box center [220, 254] width 36 height 17
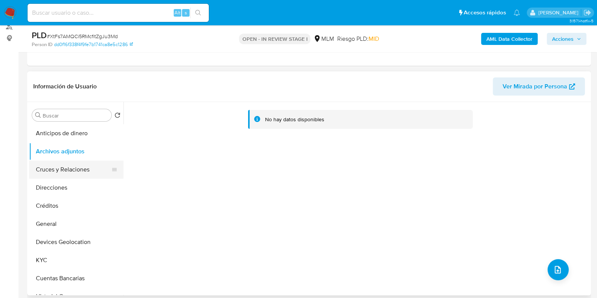
click at [73, 165] on button "Cruces y Relaciones" at bounding box center [73, 169] width 88 height 18
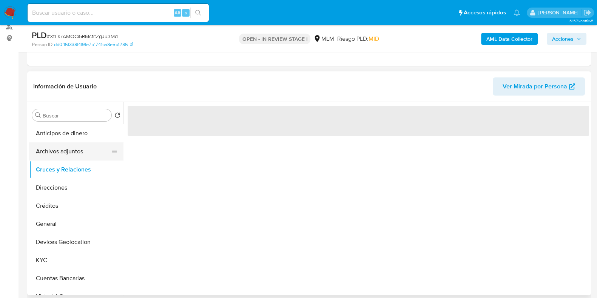
click at [71, 151] on button "Archivos adjuntos" at bounding box center [73, 151] width 88 height 18
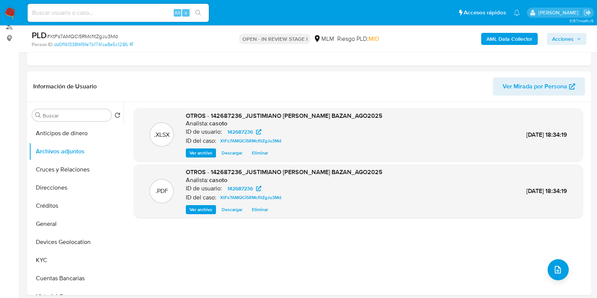
click at [576, 38] on span "Acciones" at bounding box center [566, 39] width 29 height 11
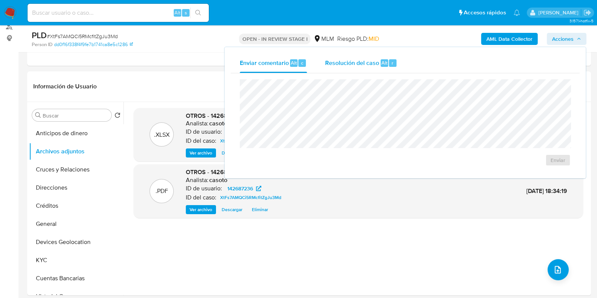
click at [374, 63] on span "Resolución del caso" at bounding box center [352, 62] width 54 height 9
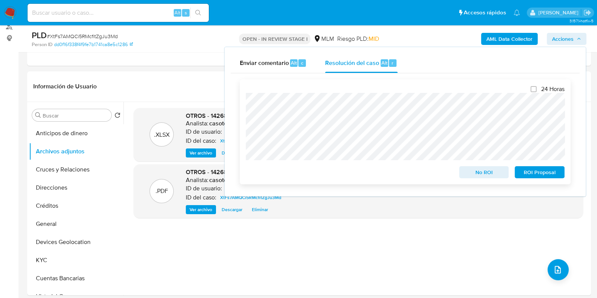
click at [466, 169] on span "No ROI" at bounding box center [483, 172] width 39 height 11
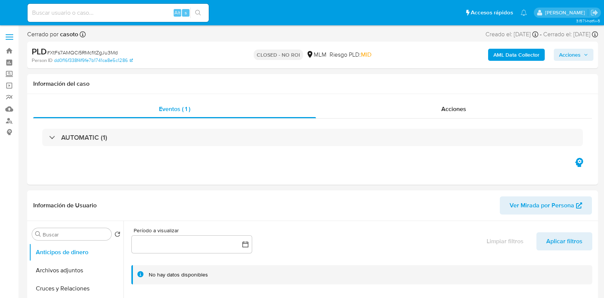
select select "10"
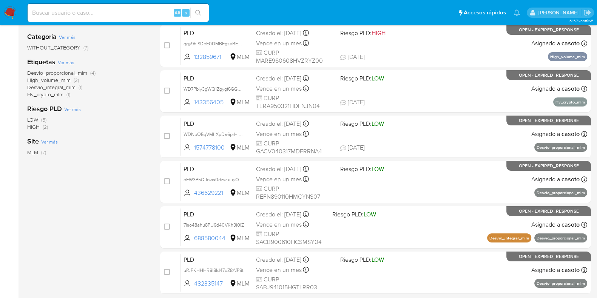
scroll to position [142, 0]
